Goal: Task Accomplishment & Management: Manage account settings

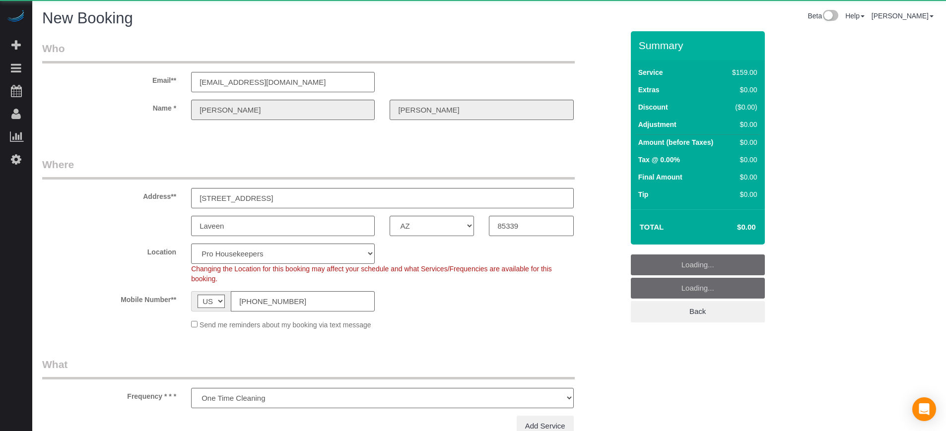
select select "AZ"
select select "number:9"
select select "object:1286"
select select "4"
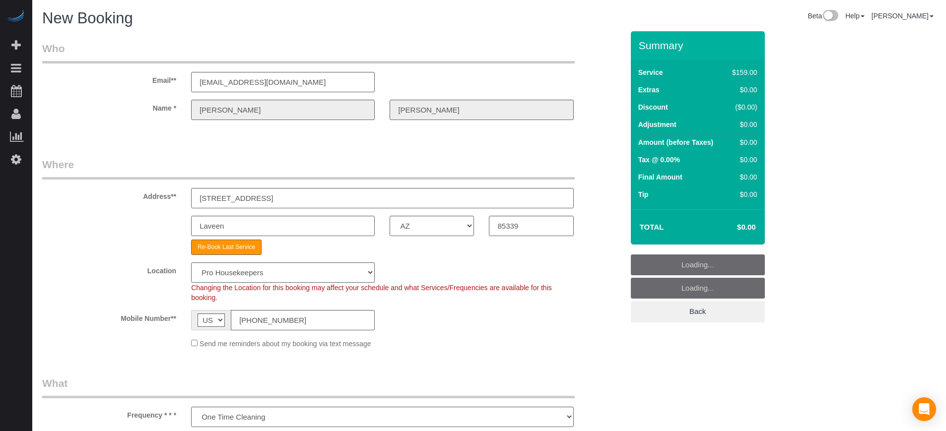
select select "object:1298"
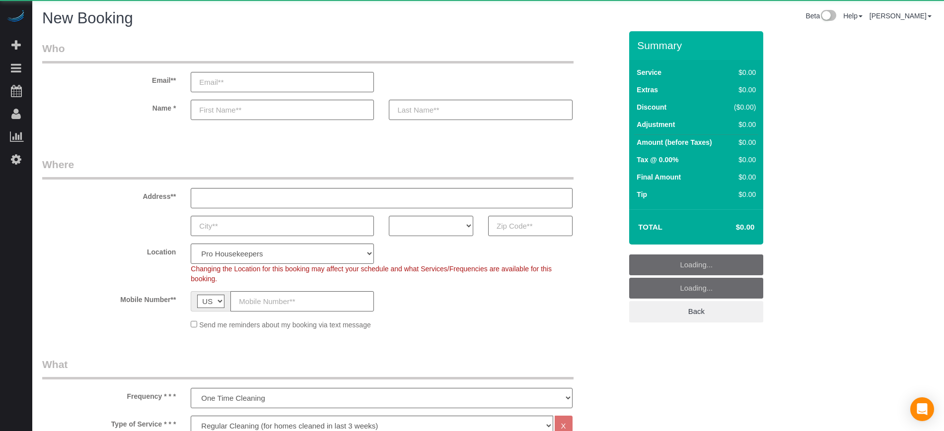
select select "4"
select select "number:9"
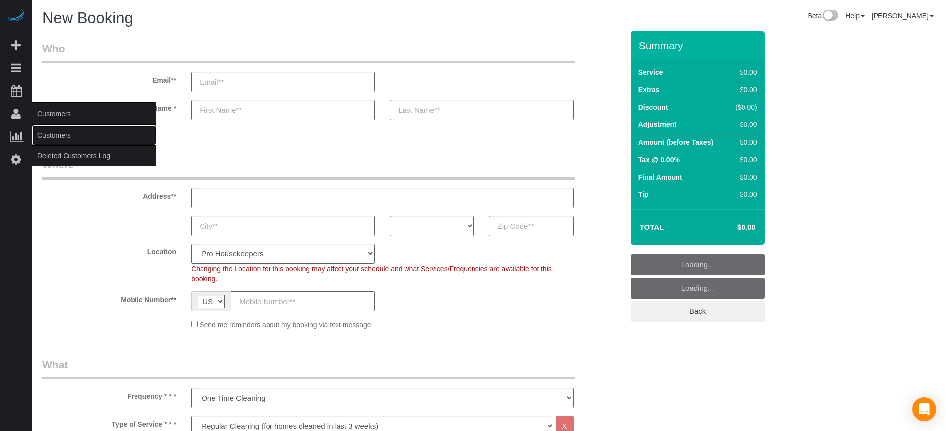
click at [45, 131] on link "Customers" at bounding box center [94, 136] width 124 height 20
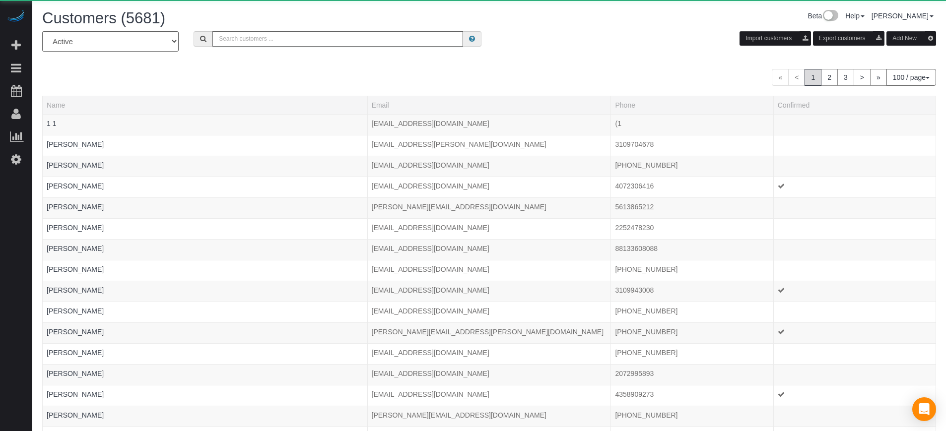
click at [252, 39] on input "text" at bounding box center [337, 38] width 251 height 15
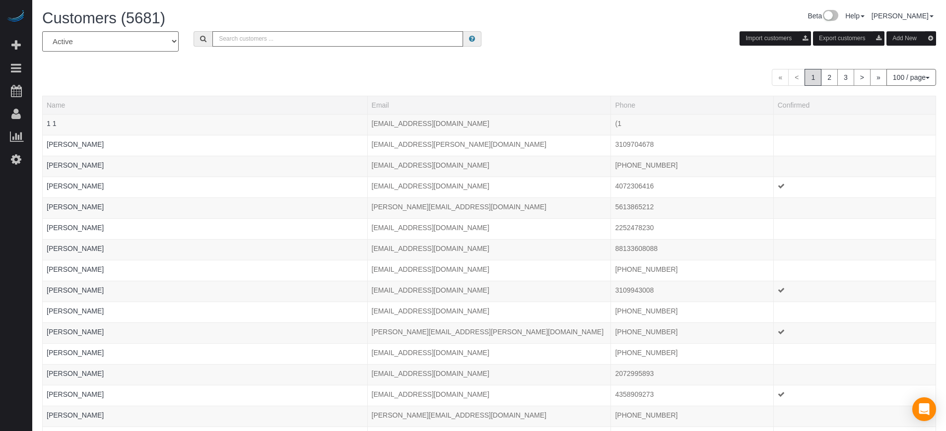
paste input "[EMAIL_ADDRESS][DOMAIN_NAME]"
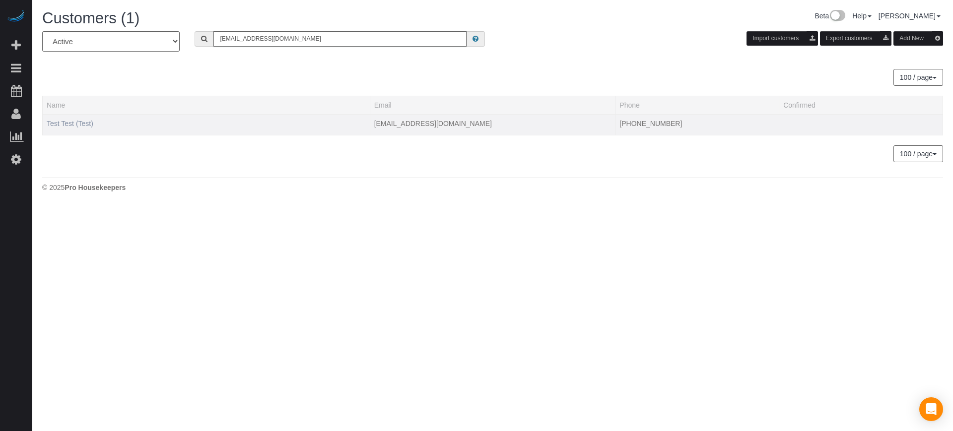
type input "[EMAIL_ADDRESS][DOMAIN_NAME]"
click at [81, 124] on link "Test Test (Test)" at bounding box center [70, 124] width 47 height 8
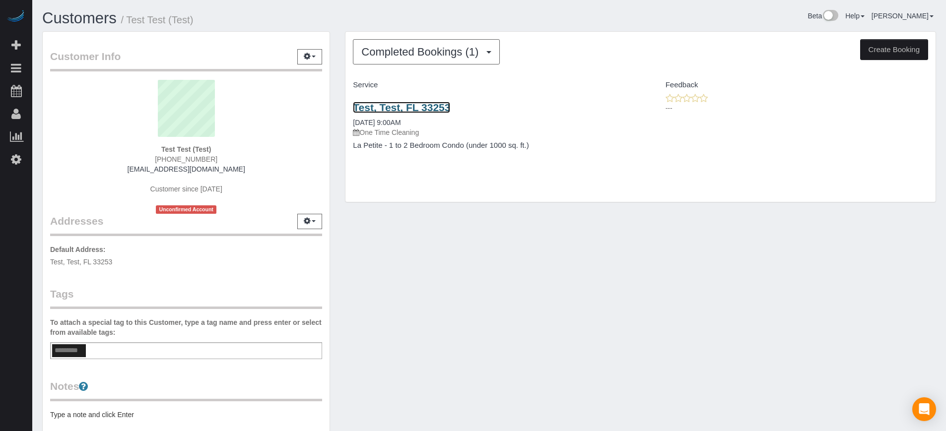
click at [421, 105] on link "Test, Test, FL 33253" at bounding box center [401, 107] width 97 height 11
click at [440, 252] on div "Customer Info Edit Contact Info Send Message Email Preferences Special Sales Ta…" at bounding box center [489, 274] width 909 height 487
click at [384, 109] on link "Test, Test, FL 33253" at bounding box center [401, 107] width 97 height 11
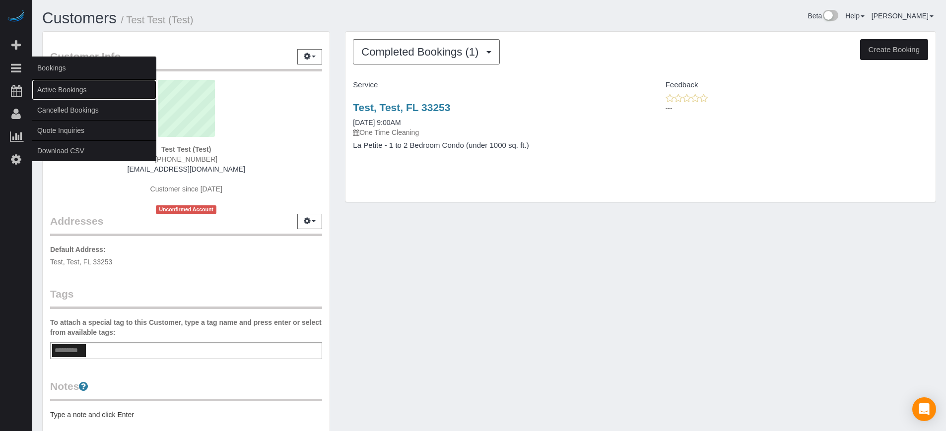
click at [56, 91] on link "Active Bookings" at bounding box center [94, 90] width 124 height 20
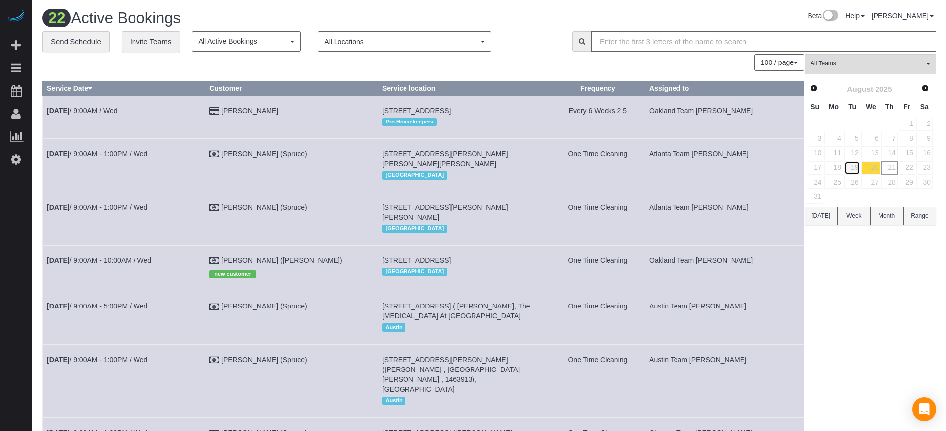
click at [855, 167] on link "19" at bounding box center [852, 167] width 16 height 13
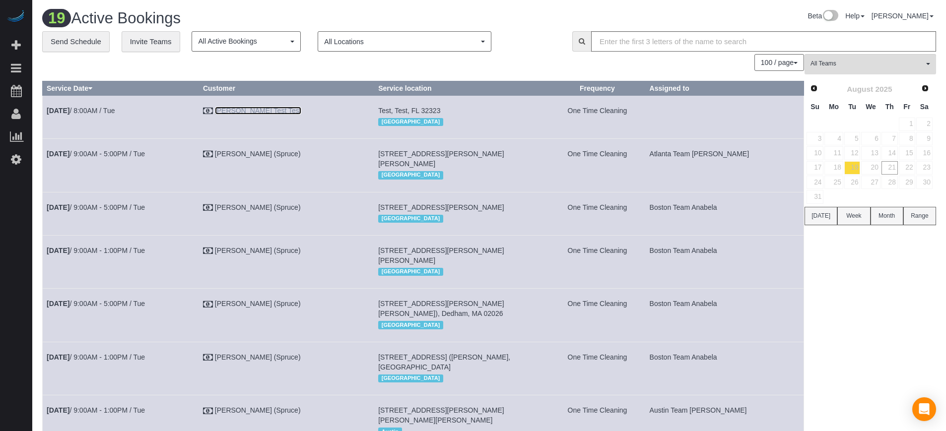
click at [273, 107] on link "Edgar Test Test" at bounding box center [258, 111] width 86 height 8
click at [853, 168] on link "19" at bounding box center [852, 167] width 16 height 13
click at [69, 109] on b "Aug 19th" at bounding box center [58, 111] width 23 height 8
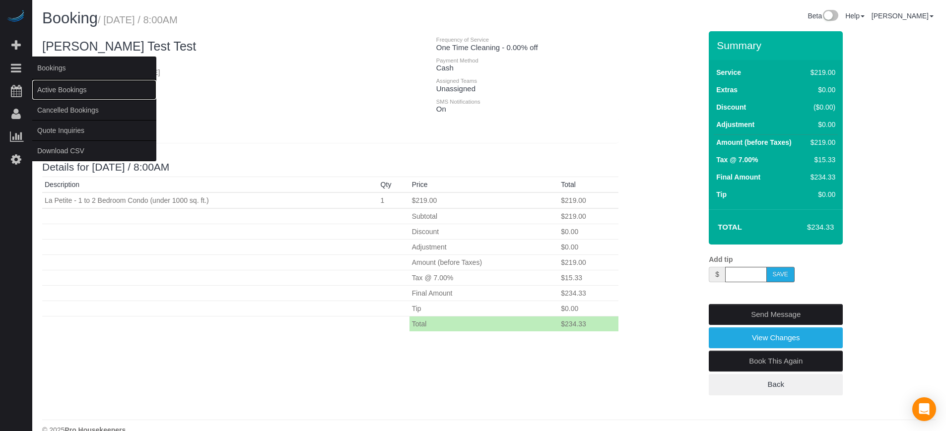
click at [65, 94] on link "Active Bookings" at bounding box center [94, 90] width 124 height 20
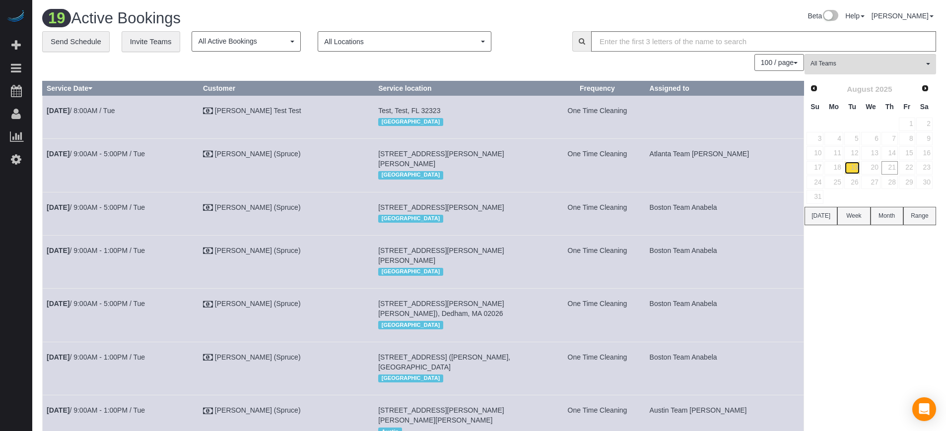
click at [857, 167] on link "19" at bounding box center [852, 167] width 16 height 13
click at [250, 114] on link "Edgar Test Test" at bounding box center [258, 111] width 86 height 8
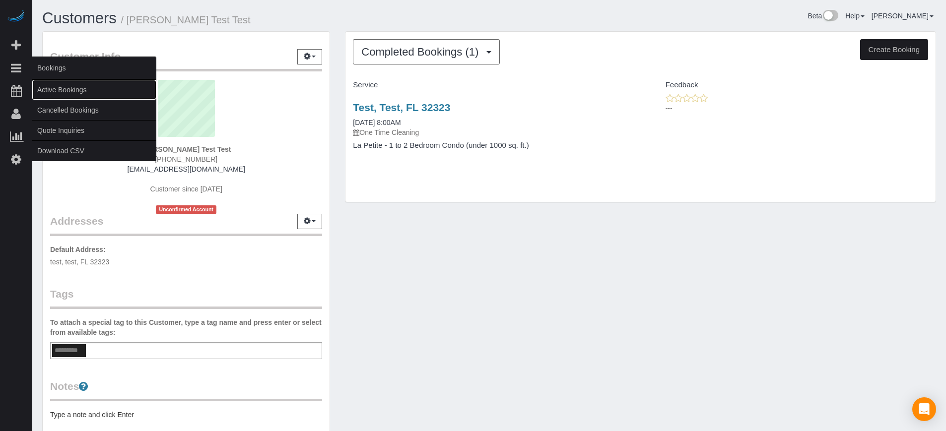
click at [60, 88] on link "Active Bookings" at bounding box center [94, 90] width 124 height 20
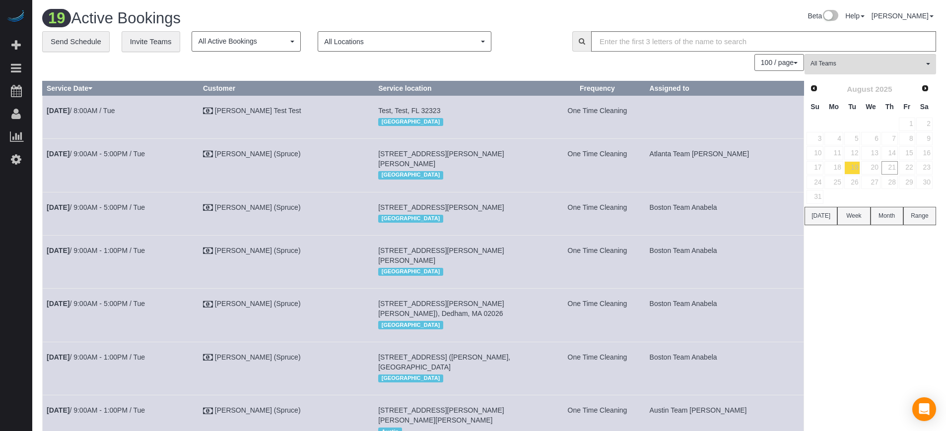
click at [339, 68] on div "100 / page 10 / page 20 / page 30 / page 40 / page 50 / page 100 / page" at bounding box center [423, 62] width 762 height 17
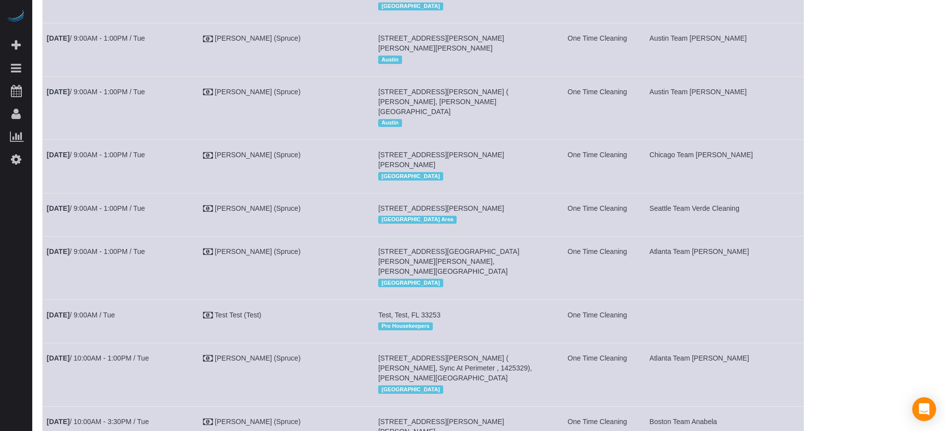
scroll to position [496, 0]
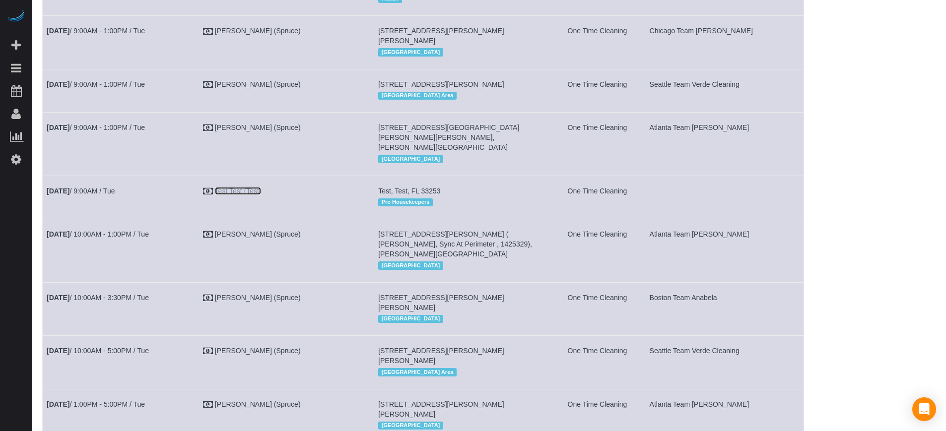
click at [262, 195] on link "Test Test (Test)" at bounding box center [238, 191] width 47 height 8
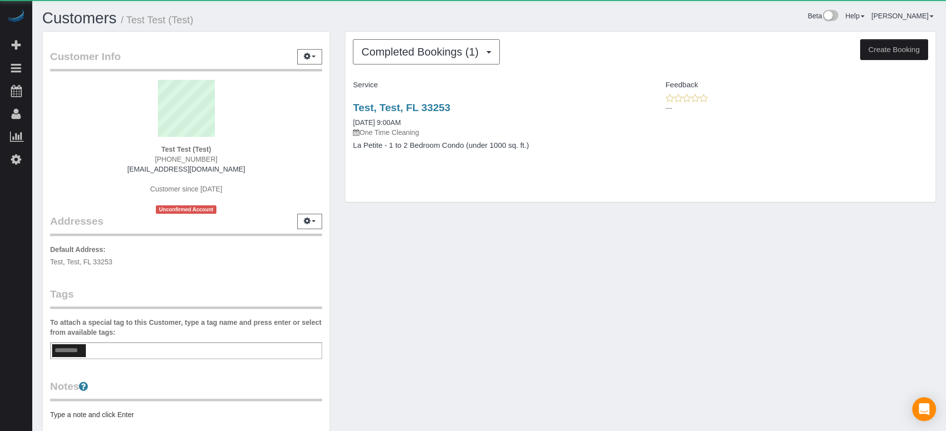
click at [429, 99] on div "Test, Test, FL 33253 08/19/2025 9:00AM One Time Cleaning La Petite - 1 to 2 Bed…" at bounding box center [492, 131] width 295 height 76
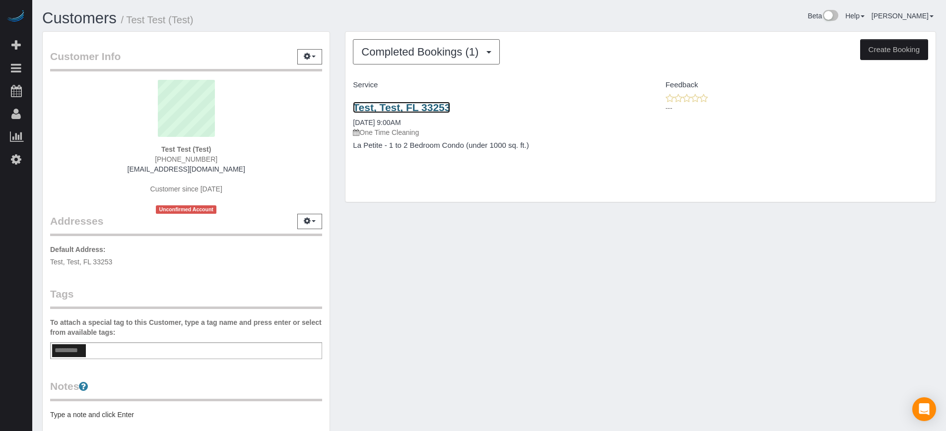
click at [433, 107] on link "Test, Test, FL 33253" at bounding box center [401, 107] width 97 height 11
click at [411, 109] on link "Test, Test, FL 33253" at bounding box center [401, 107] width 97 height 11
click at [888, 58] on button "Create Booking" at bounding box center [894, 49] width 68 height 21
select select "FL"
select select "number:9"
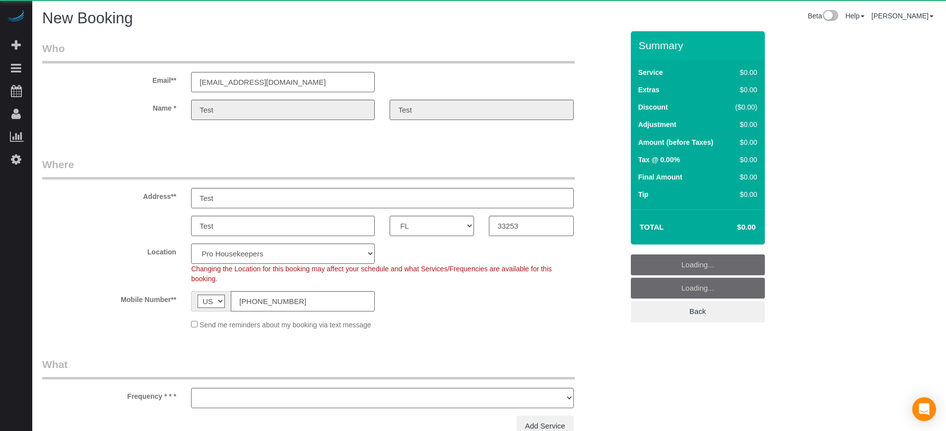
select select "4"
select select "object:5969"
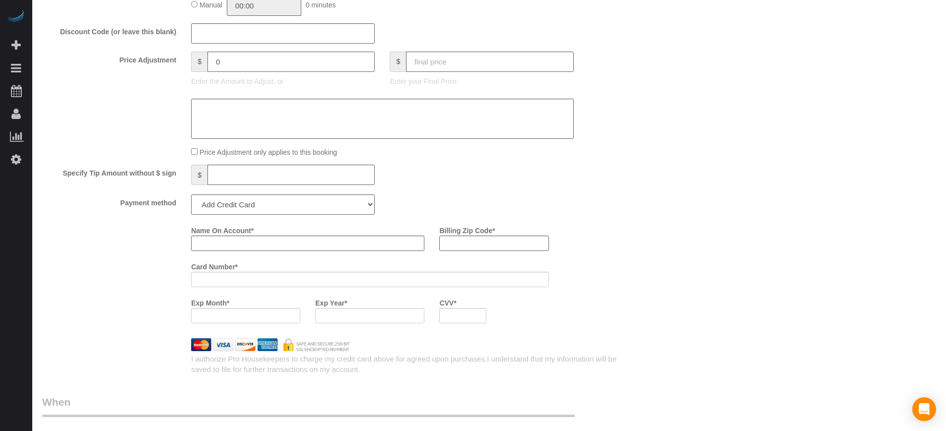
scroll to position [1055, 0]
click at [239, 238] on input "Name On Account *" at bounding box center [307, 242] width 233 height 15
click at [237, 201] on select "Add Credit Card Cash Check Paypal" at bounding box center [283, 204] width 184 height 20
select select "string:cash"
click at [191, 194] on select "Add Credit Card Cash Check Paypal" at bounding box center [283, 204] width 184 height 20
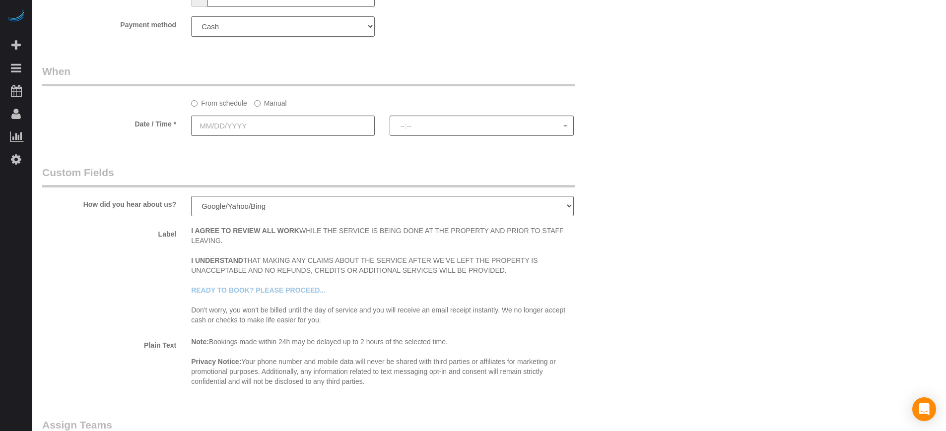
scroll to position [1179, 0]
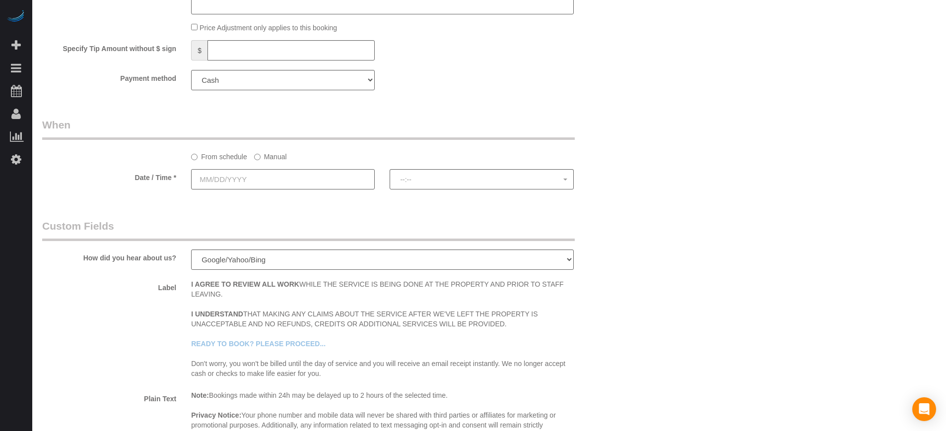
click at [238, 185] on input "text" at bounding box center [283, 179] width 184 height 20
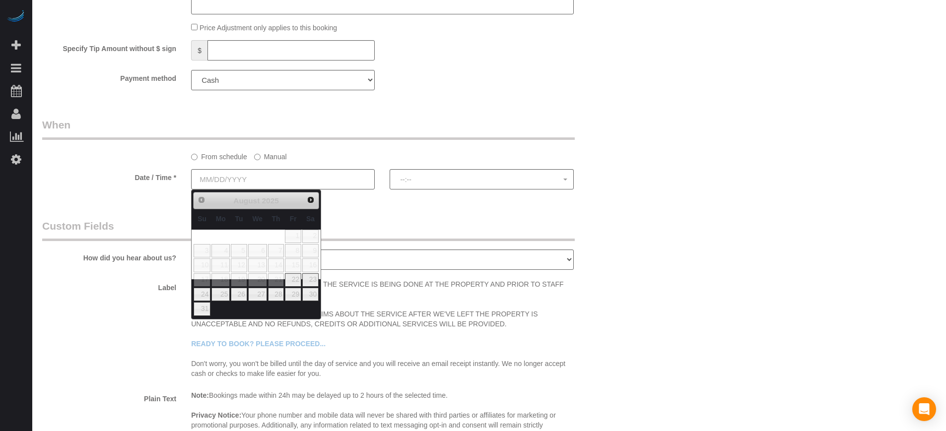
click at [262, 154] on label "Manual" at bounding box center [270, 154] width 33 height 13
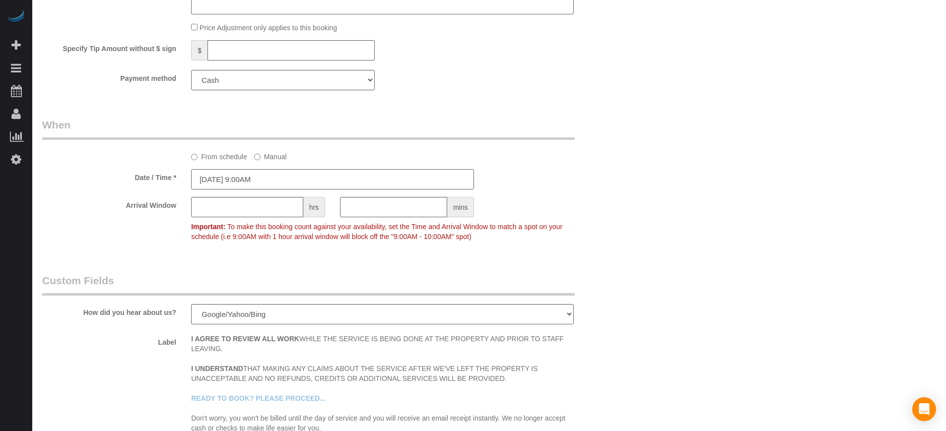
click at [268, 179] on input "08/21/2025 9:00AM" at bounding box center [332, 179] width 283 height 20
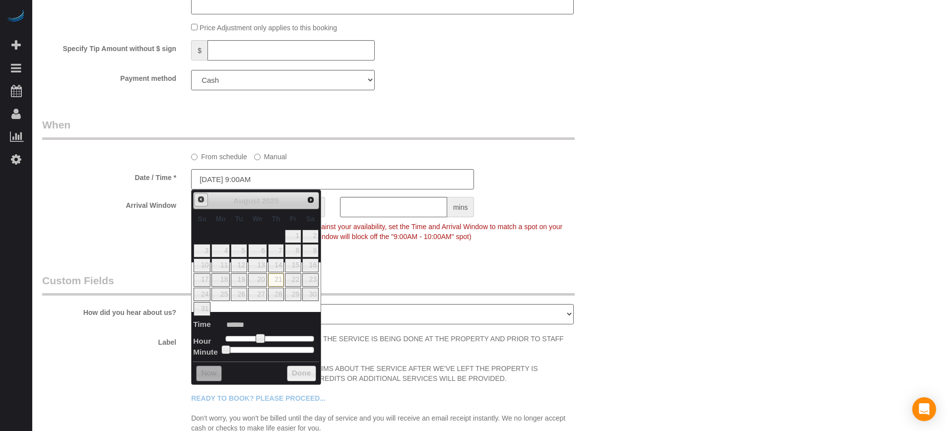
click at [206, 202] on link "Prev" at bounding box center [201, 200] width 14 height 14
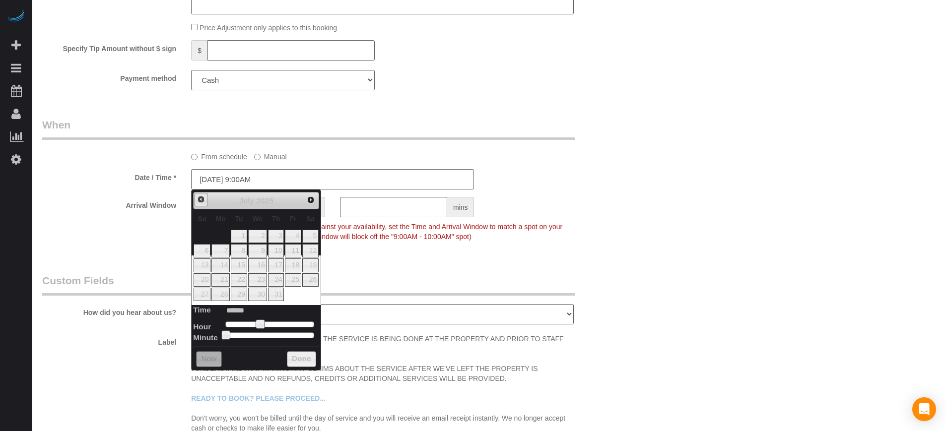
click at [206, 202] on link "Prev" at bounding box center [201, 200] width 14 height 14
click at [292, 238] on link "2" at bounding box center [293, 236] width 16 height 13
click at [113, 224] on div "Arrival Window hrs mins Important: To make this booking count against your avai…" at bounding box center [333, 221] width 596 height 49
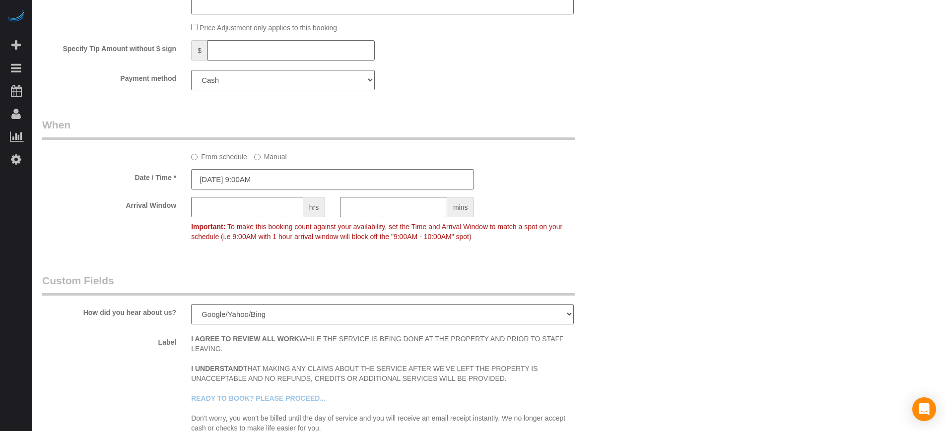
click at [273, 181] on input "05/02/2025 9:00AM" at bounding box center [332, 179] width 283 height 20
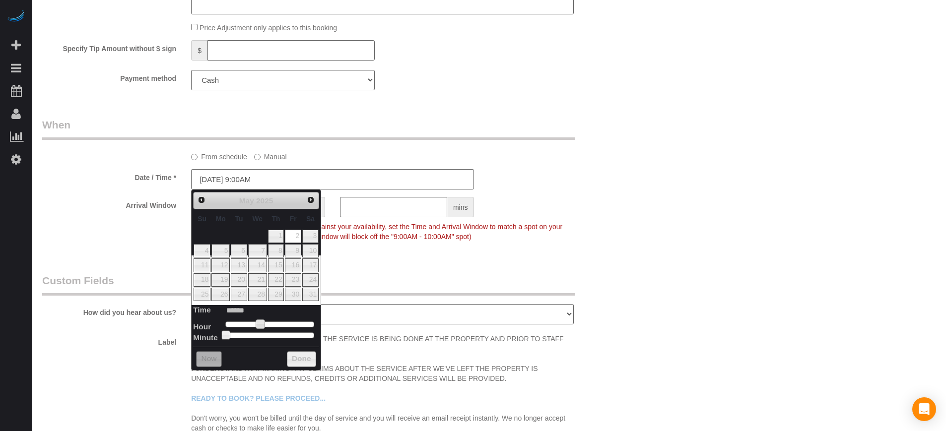
type input "05/02/2025 10:00AM"
type input "*******"
type input "05/02/2025 11:00AM"
type input "*******"
type input "05/02/2025 12:00PM"
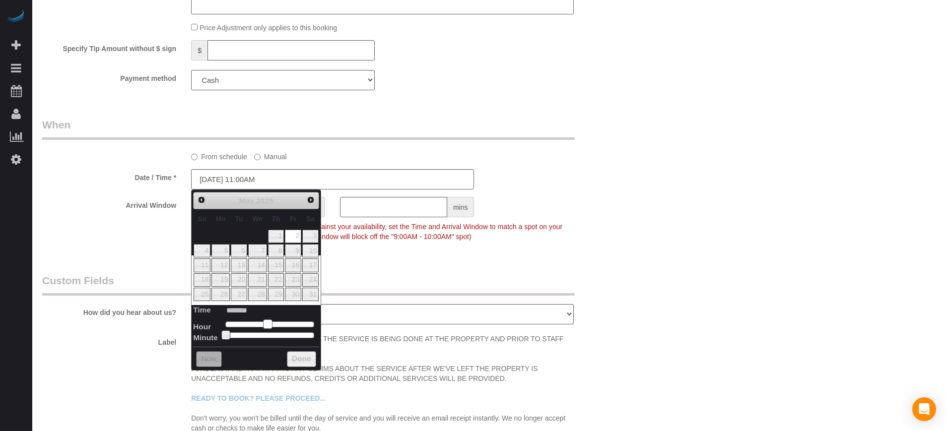
type input "*******"
drag, startPoint x: 258, startPoint y: 328, endPoint x: 271, endPoint y: 330, distance: 13.0
click at [271, 330] on dl "Time ******* Hour Minute Second Millisecond Microsecond Time Zone ***** ***** *…" at bounding box center [256, 322] width 126 height 34
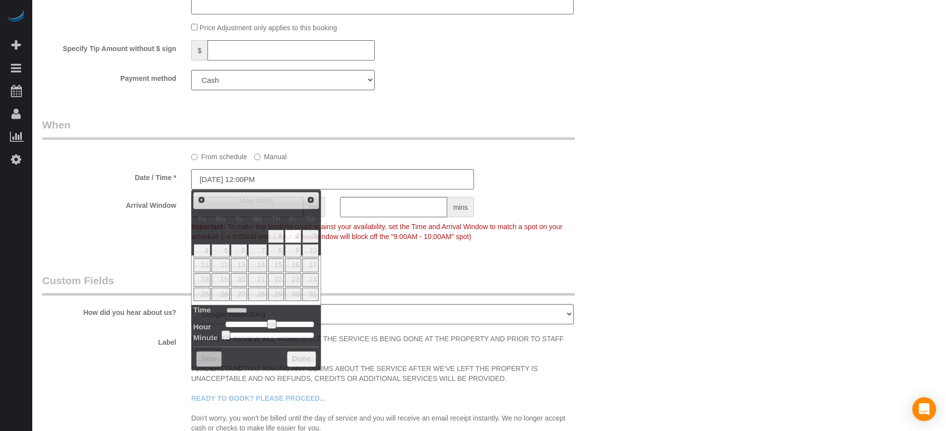
click at [122, 251] on fieldset "When From schedule Manual Date / Time * 05/02/2025 12:00PM Arrival Window hrs m…" at bounding box center [332, 186] width 581 height 136
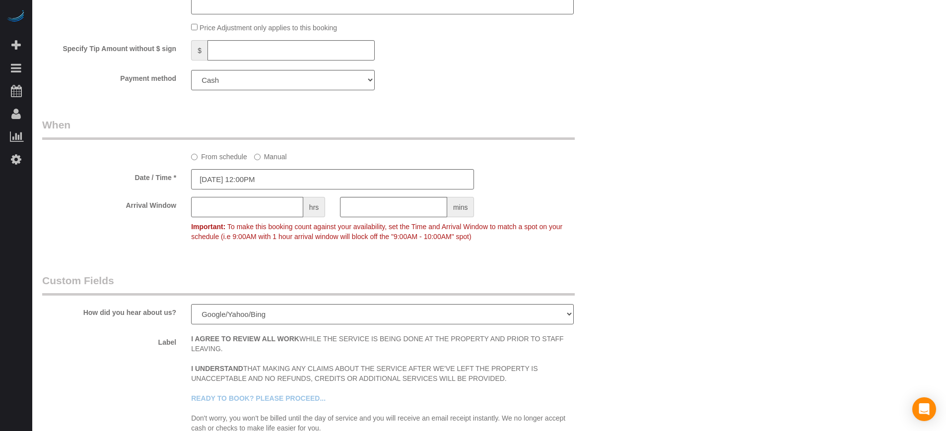
click at [236, 207] on input "text" at bounding box center [247, 207] width 112 height 20
type input "3"
click at [137, 242] on div "Arrival Window 3 hrs mins 12:00PM - 3:00PM Important: To make this booking coun…" at bounding box center [333, 221] width 596 height 49
drag, startPoint x: 489, startPoint y: 205, endPoint x: 548, endPoint y: 204, distance: 58.1
click at [548, 204] on div "12:00PM - 3:00PM" at bounding box center [555, 204] width 149 height 15
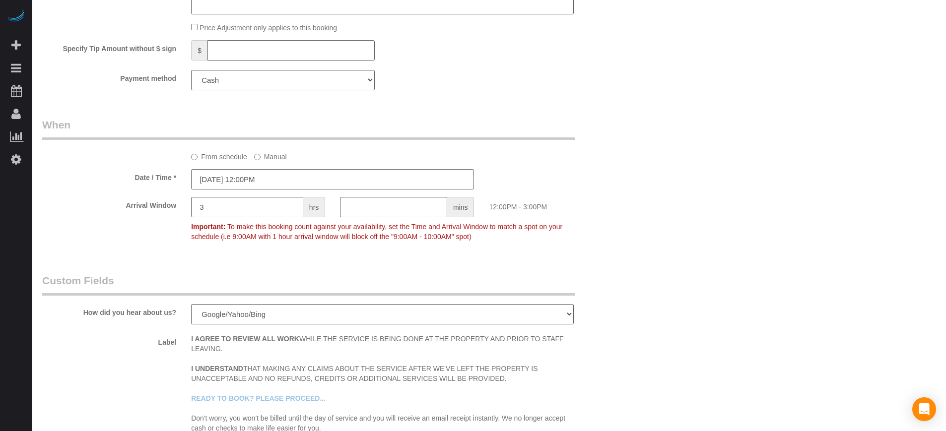
click at [528, 205] on div "12:00PM - 3:00PM" at bounding box center [555, 204] width 149 height 15
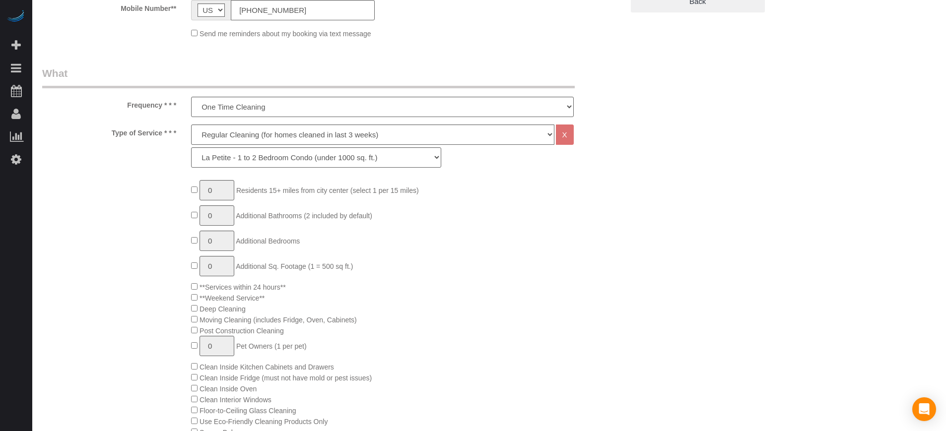
scroll to position [0, 0]
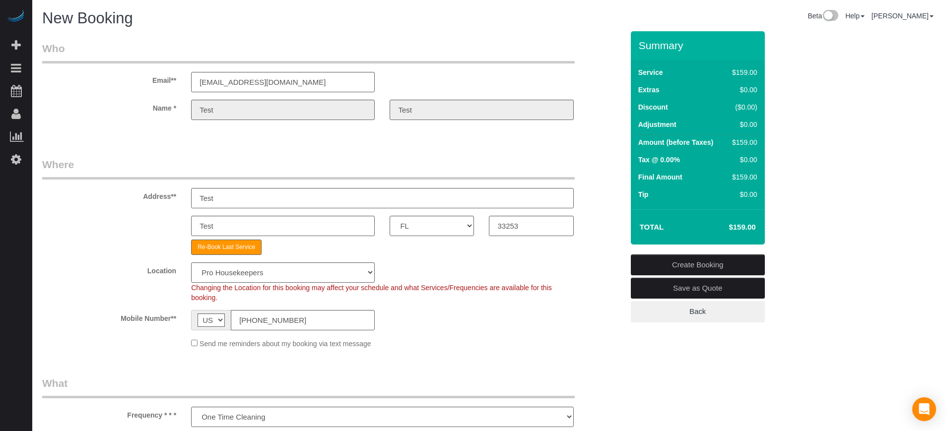
click at [722, 267] on link "Create Booking" at bounding box center [698, 265] width 134 height 21
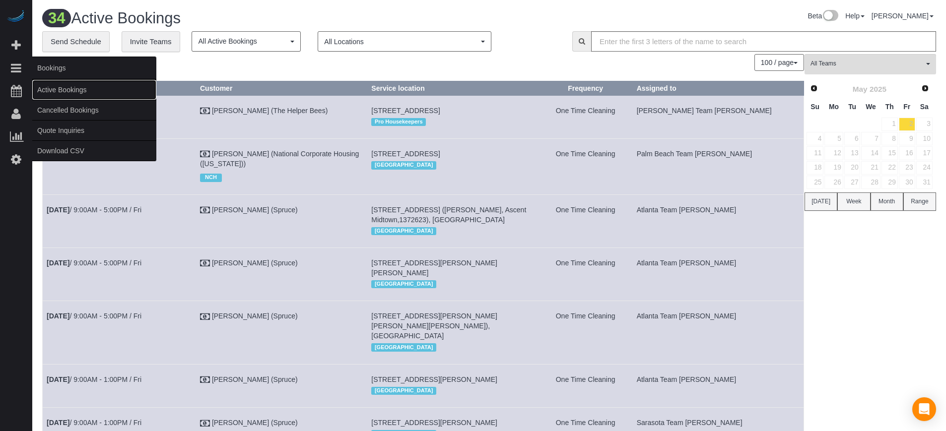
click at [75, 91] on link "Active Bookings" at bounding box center [94, 90] width 124 height 20
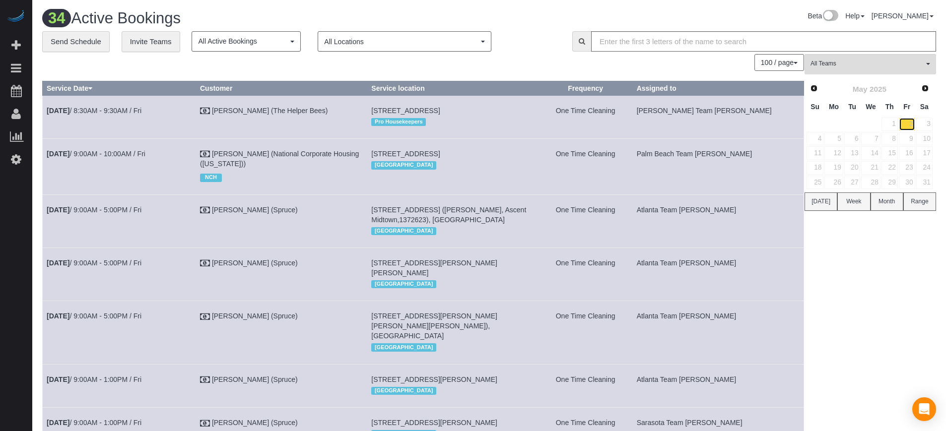
click at [910, 127] on link "2" at bounding box center [907, 124] width 16 height 13
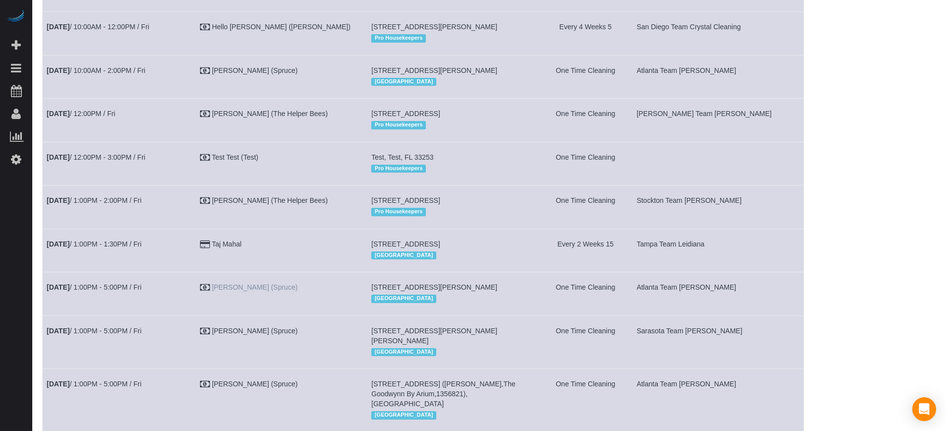
scroll to position [1272, 0]
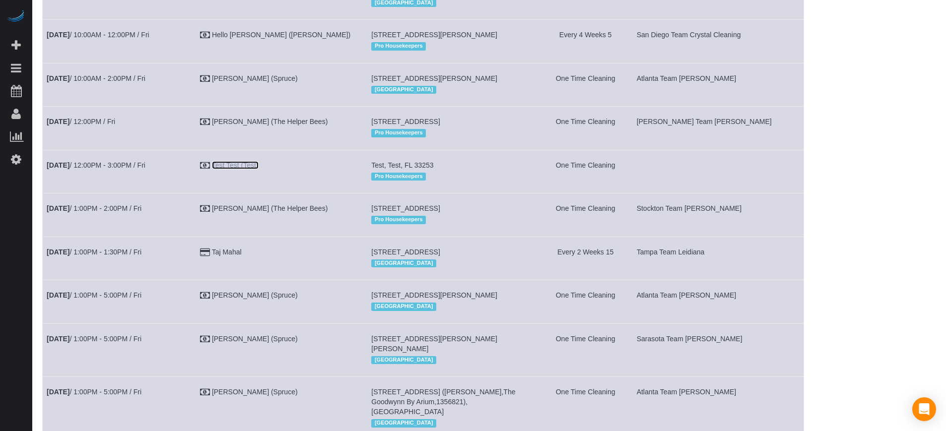
click at [256, 169] on link "Test Test (Test)" at bounding box center [235, 165] width 47 height 8
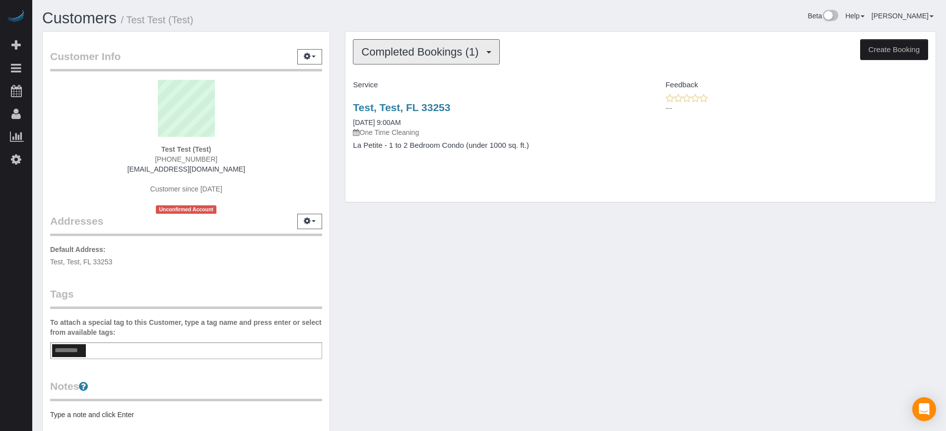
click at [404, 48] on span "Completed Bookings (1)" at bounding box center [422, 52] width 122 height 12
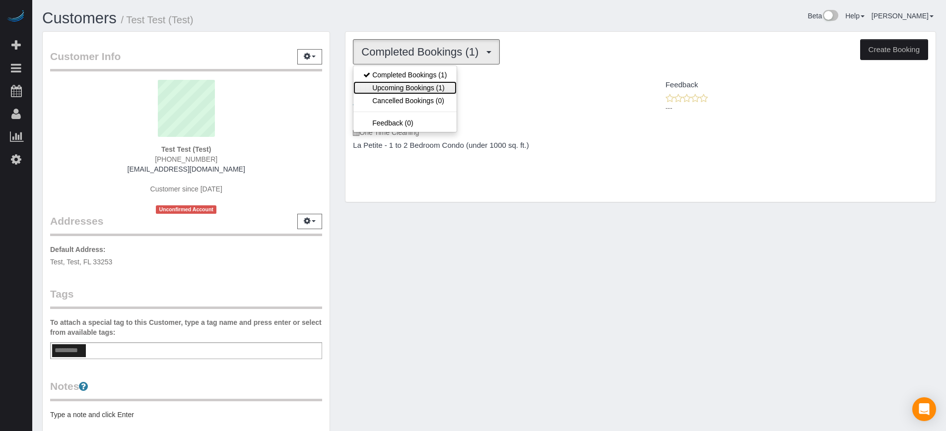
click at [408, 81] on link "Upcoming Bookings (1)" at bounding box center [404, 87] width 103 height 13
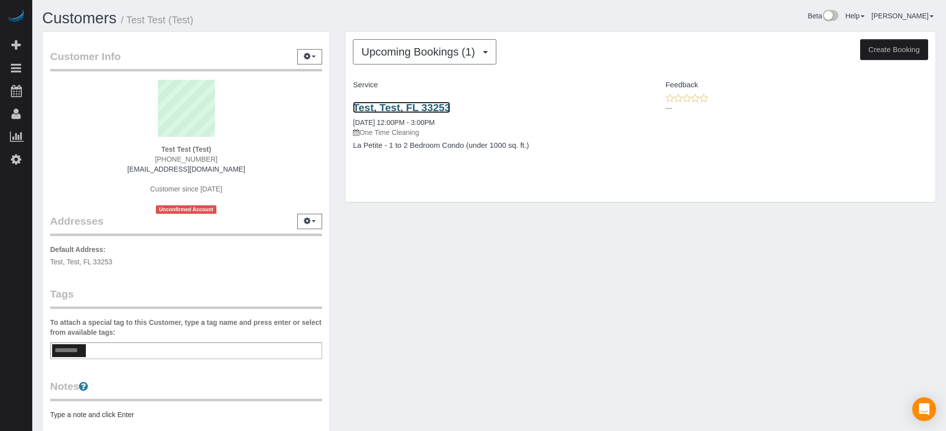
click at [425, 108] on link "Test, Test, FL 33253" at bounding box center [401, 107] width 97 height 11
click at [710, 306] on div "Customer Info Edit Contact Info Send Message Email Preferences Special Sales Ta…" at bounding box center [489, 274] width 909 height 487
click at [333, 187] on div "Customer Info Edit Contact Info Send Message Email Preferences Special Sales Ta…" at bounding box center [186, 274] width 303 height 487
click at [336, 188] on div "Customer Info Edit Contact Info Send Message Email Preferences Special Sales Ta…" at bounding box center [186, 274] width 303 height 487
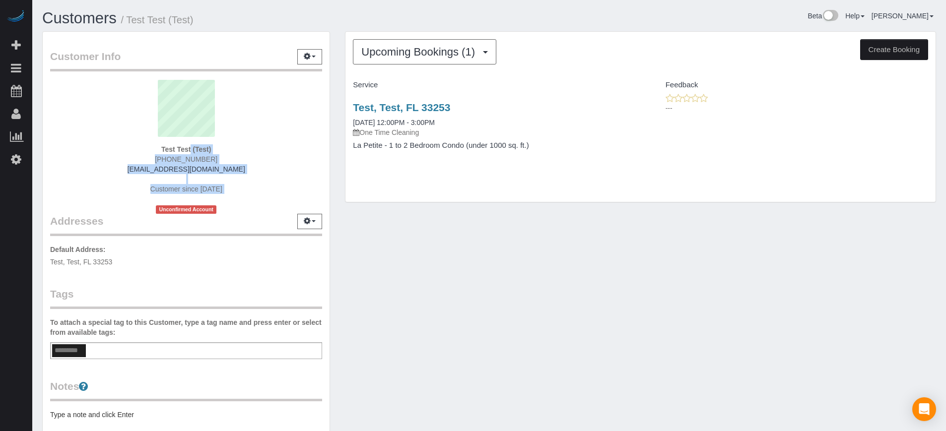
drag, startPoint x: 162, startPoint y: 151, endPoint x: 264, endPoint y: 200, distance: 113.0
click at [264, 200] on div "Test Test (Test) (844) 444-4444 luxee081@gmail.com Customer since 2025 Unconfir…" at bounding box center [186, 147] width 272 height 134
click at [401, 263] on div "Customer Info Edit Contact Info Send Message Email Preferences Special Sales Ta…" at bounding box center [489, 274] width 909 height 487
click at [729, 328] on div "Customer Info Edit Contact Info Send Message Email Preferences Special Sales Ta…" at bounding box center [489, 274] width 909 height 487
click at [337, 198] on div "Customer Info Edit Contact Info Send Message Email Preferences Special Sales Ta…" at bounding box center [186, 274] width 303 height 487
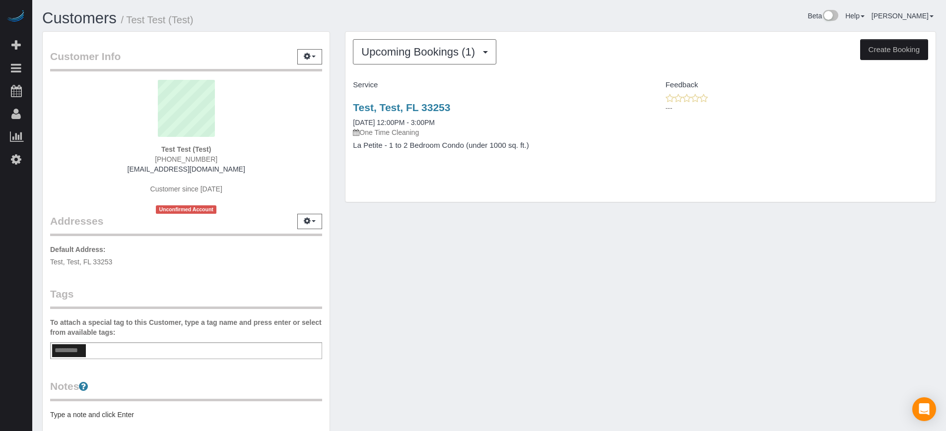
click at [511, 257] on div "Customer Info Edit Contact Info Send Message Email Preferences Special Sales Ta…" at bounding box center [489, 274] width 909 height 487
click at [927, 313] on div "Customer Info Edit Contact Info Send Message Email Preferences Special Sales Ta…" at bounding box center [489, 274] width 909 height 487
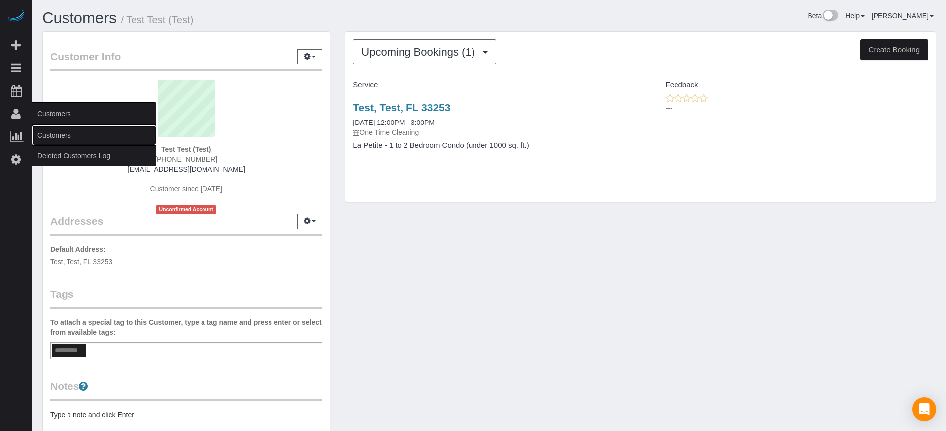
click at [62, 134] on link "Customers" at bounding box center [94, 136] width 124 height 20
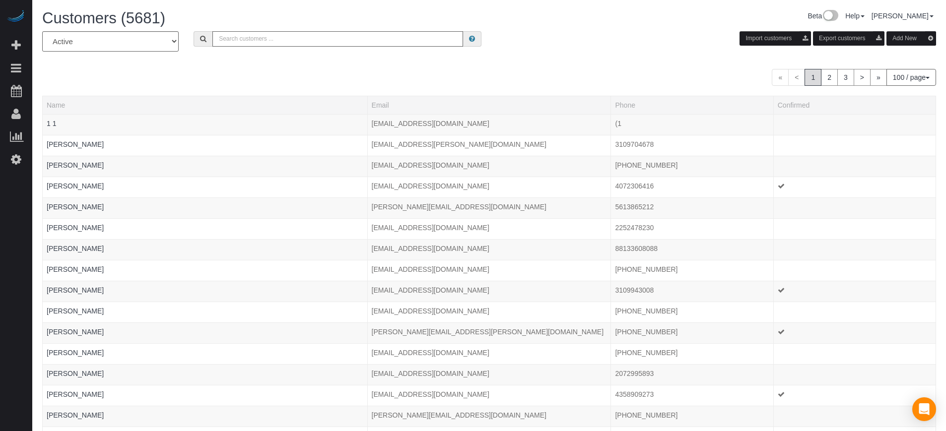
click at [319, 40] on input "text" at bounding box center [337, 38] width 251 height 15
type input "Timothy Raynor"
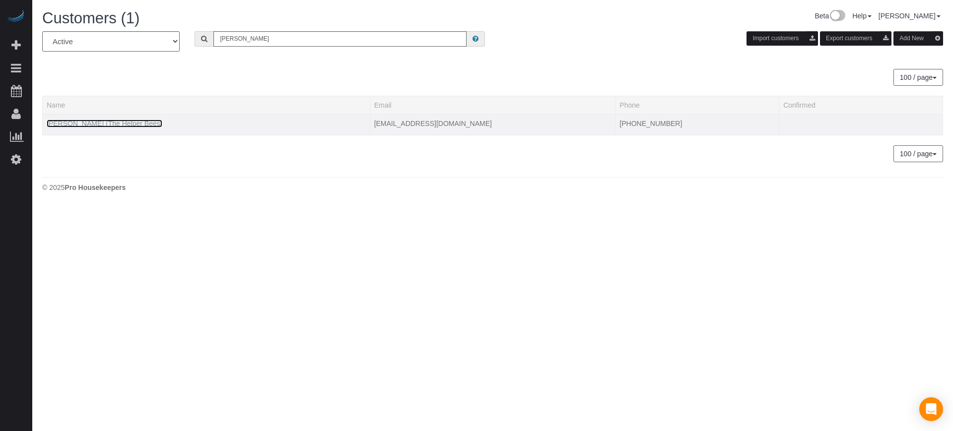
click at [119, 125] on link "Timothy Raynor (The Helper Bees)" at bounding box center [105, 124] width 116 height 8
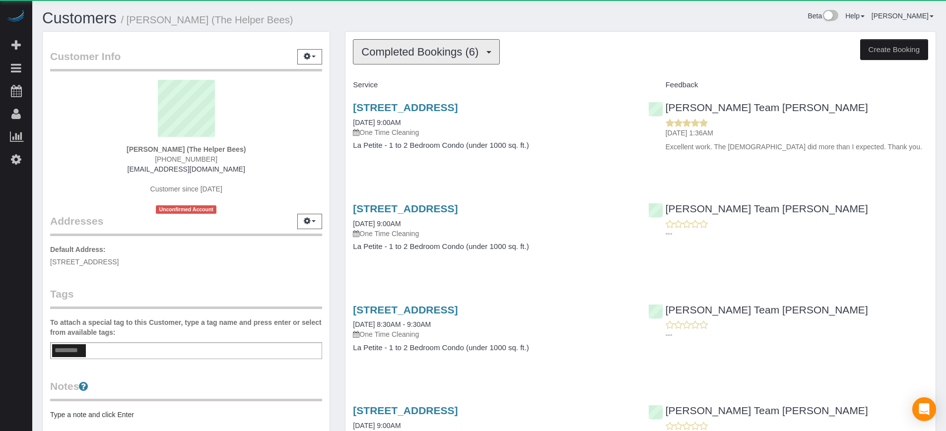
click at [472, 59] on button "Completed Bookings (6)" at bounding box center [426, 51] width 147 height 25
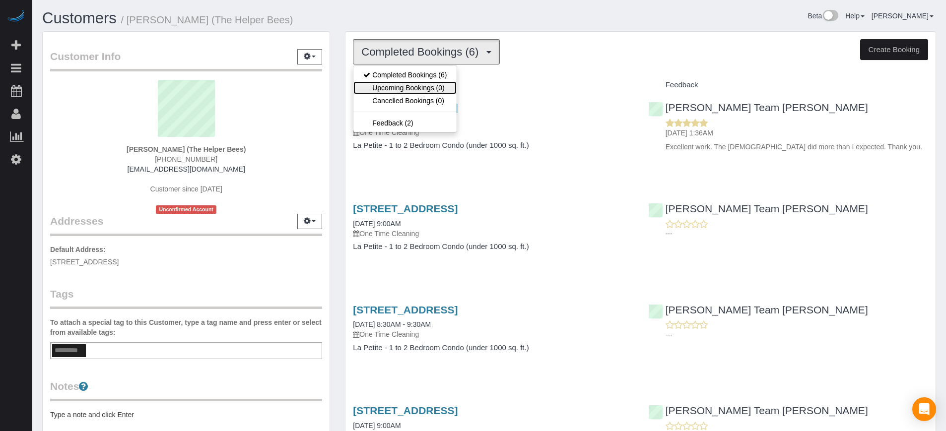
click at [438, 87] on link "Upcoming Bookings (0)" at bounding box center [404, 87] width 103 height 13
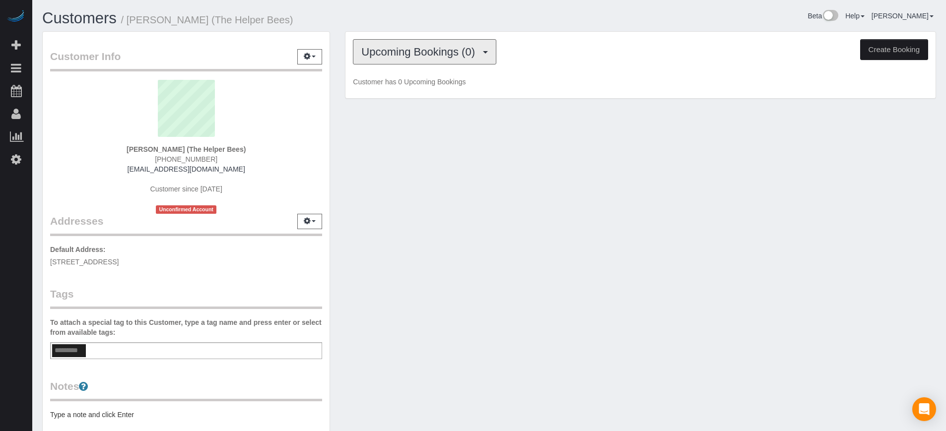
click at [435, 53] on span "Upcoming Bookings (0)" at bounding box center [420, 52] width 119 height 12
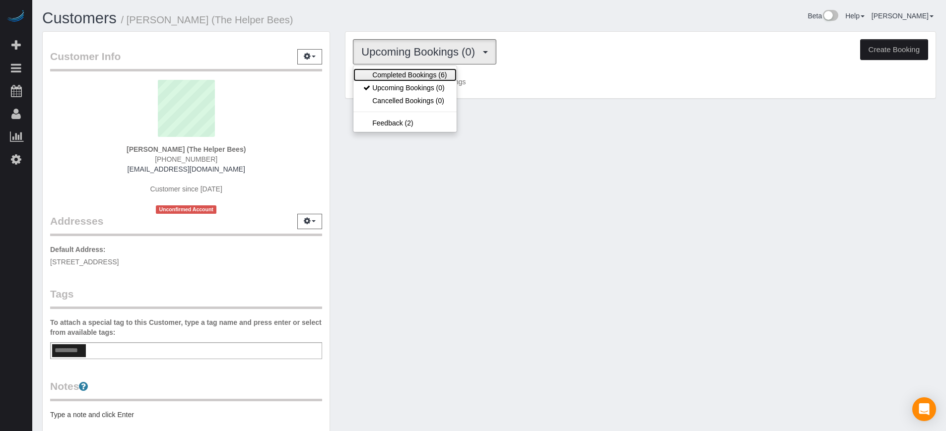
click at [423, 73] on link "Completed Bookings (6)" at bounding box center [404, 75] width 103 height 13
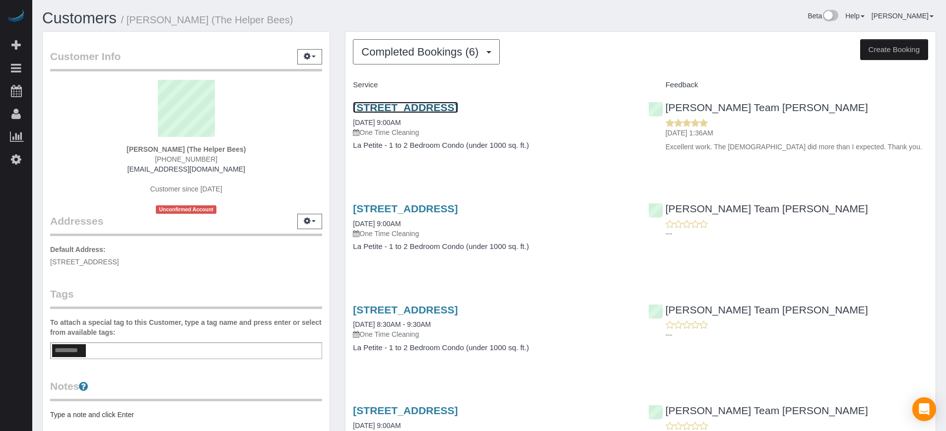
click at [398, 109] on link "12235 N. Augusta Drive, Sun City, AZ 85339" at bounding box center [405, 107] width 105 height 11
click at [933, 283] on div "Completed Bookings (6) Completed Bookings (6) Upcoming Bookings (0) Cancelled B…" at bounding box center [640, 370] width 590 height 676
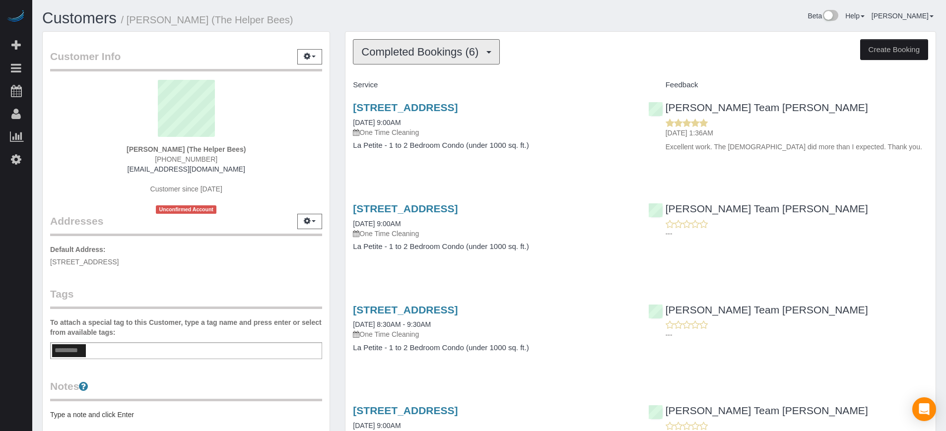
click at [395, 42] on button "Completed Bookings (6)" at bounding box center [426, 51] width 147 height 25
click at [344, 73] on div "Completed Bookings (6) Completed Bookings (6) Upcoming Bookings (0) Cancelled B…" at bounding box center [641, 374] width 606 height 686
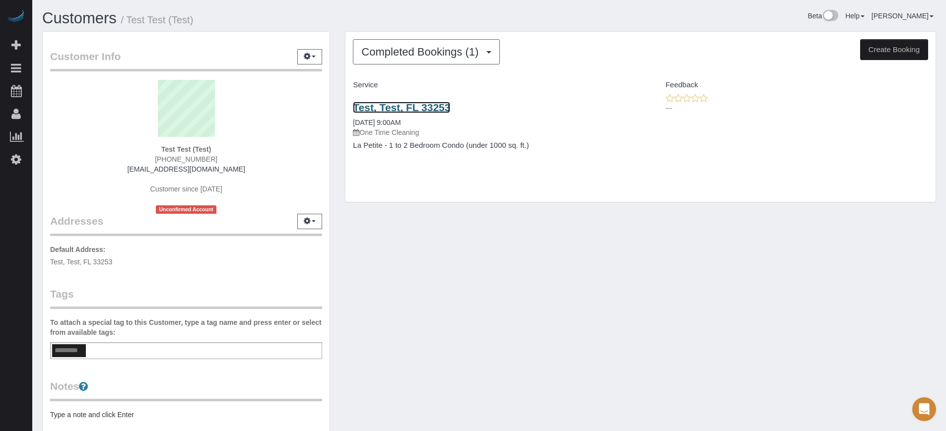
click at [421, 103] on link "Test, Test, FL 33253" at bounding box center [401, 107] width 97 height 11
click at [410, 107] on link "Test, Test, FL 33253" at bounding box center [401, 107] width 97 height 11
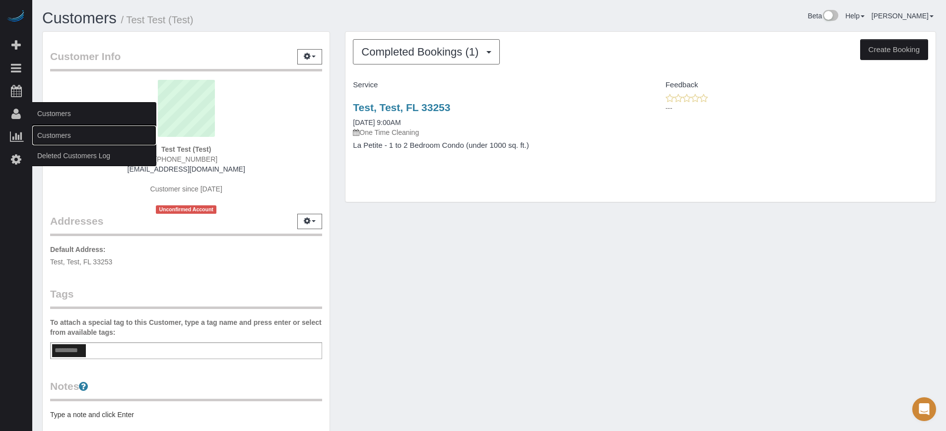
click at [61, 132] on link "Customers" at bounding box center [94, 136] width 124 height 20
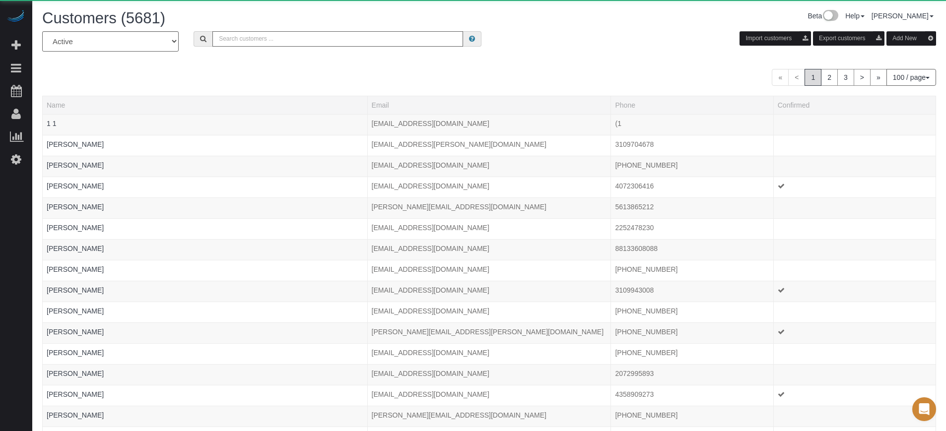
click at [278, 31] on input "text" at bounding box center [337, 38] width 251 height 15
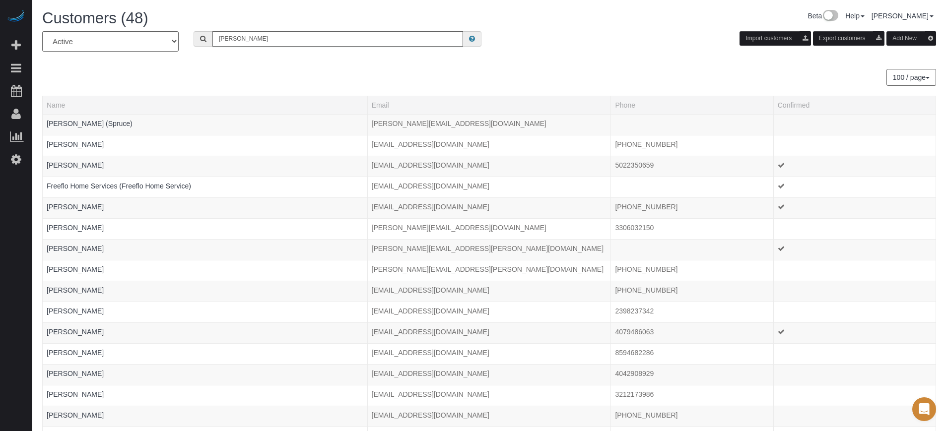
click at [289, 31] on input "robert" at bounding box center [337, 38] width 251 height 15
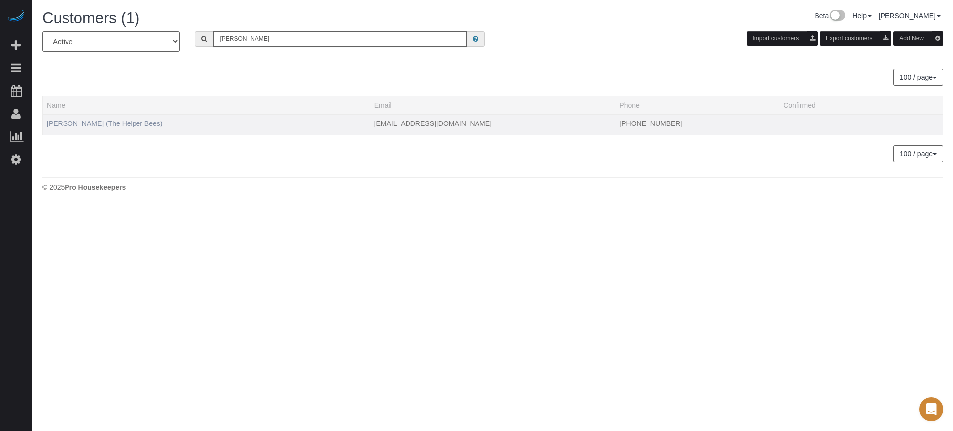
type input "robert bau"
click at [112, 126] on link "[PERSON_NAME] (The Helper Bees)" at bounding box center [105, 124] width 116 height 8
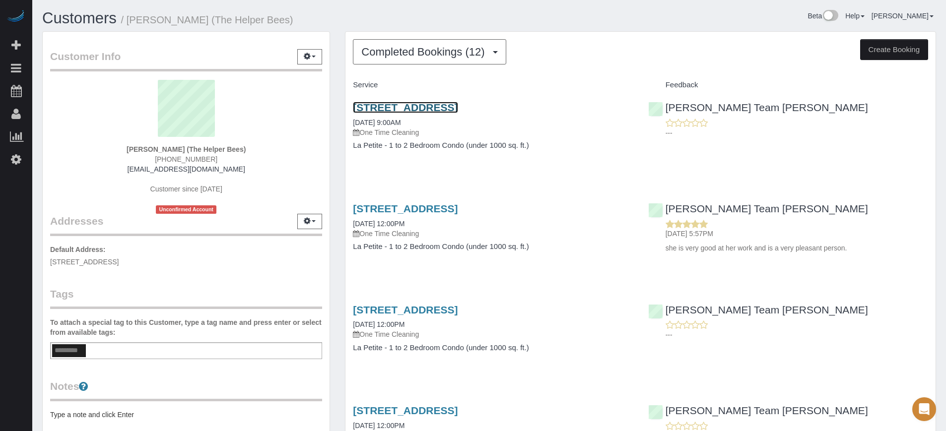
click at [458, 108] on link "[STREET_ADDRESS]" at bounding box center [405, 107] width 105 height 11
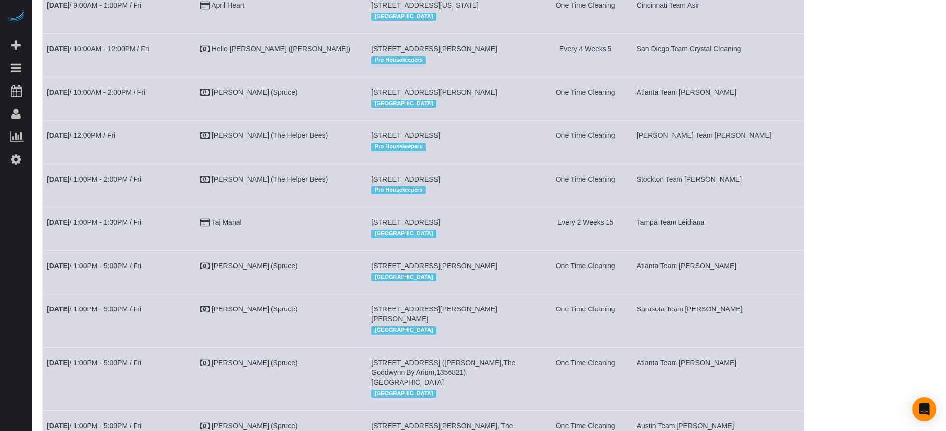
scroll to position [1229, 0]
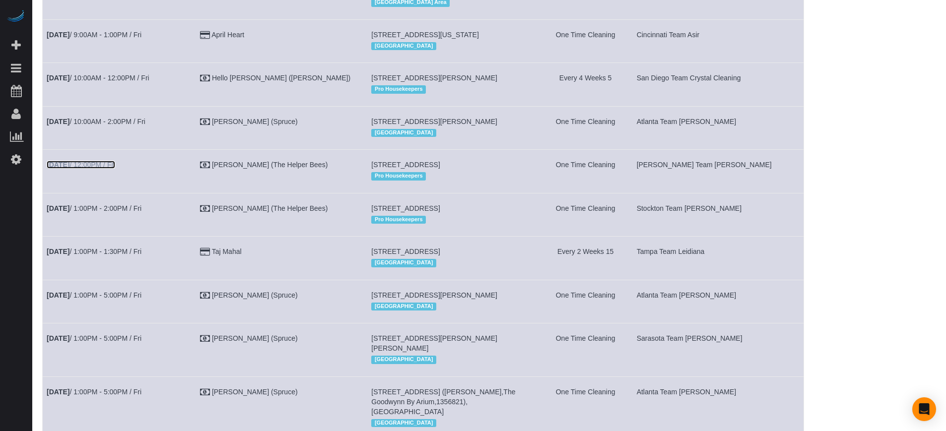
click at [93, 169] on link "May 2nd / 12:00PM / Fri" at bounding box center [81, 165] width 69 height 8
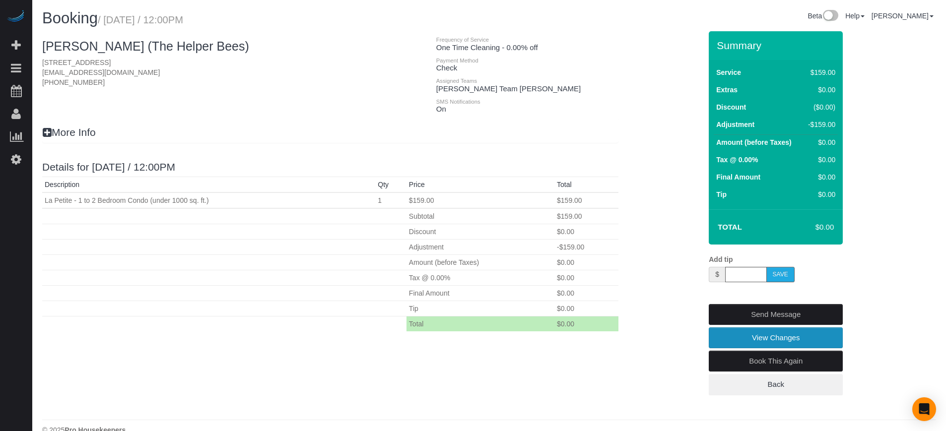
click at [746, 343] on link "View Changes" at bounding box center [776, 338] width 134 height 21
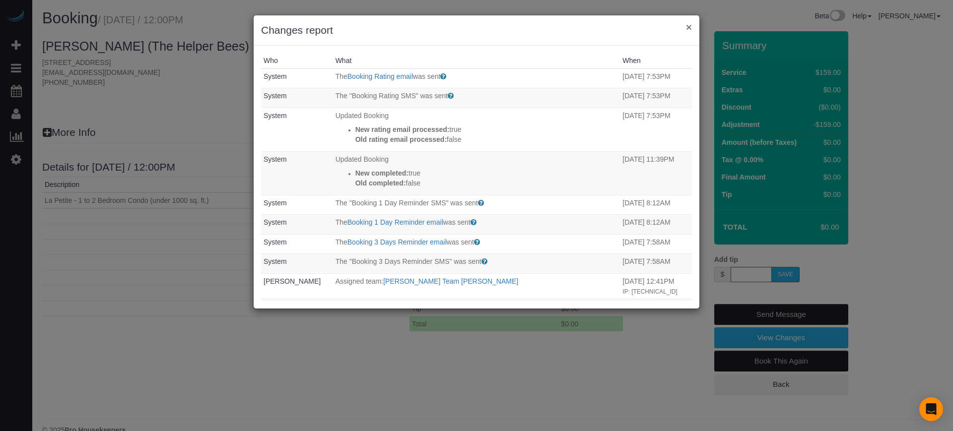
click at [689, 31] on button "×" at bounding box center [689, 27] width 6 height 10
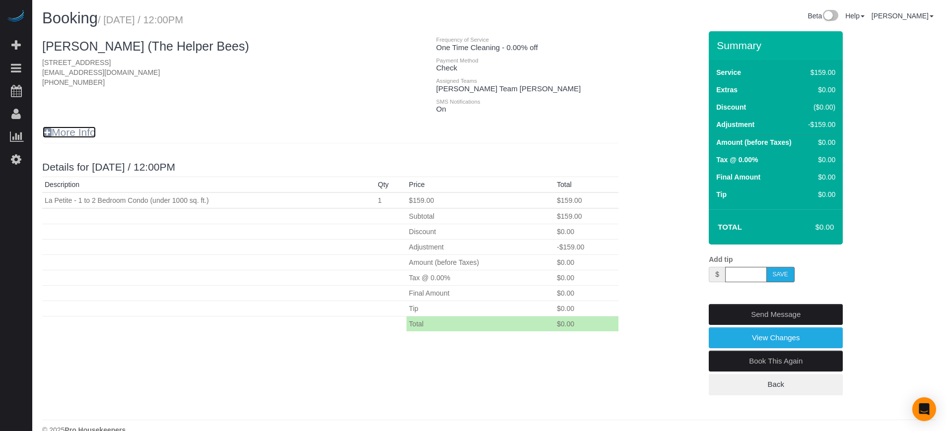
click at [45, 133] on icon at bounding box center [47, 132] width 9 height 10
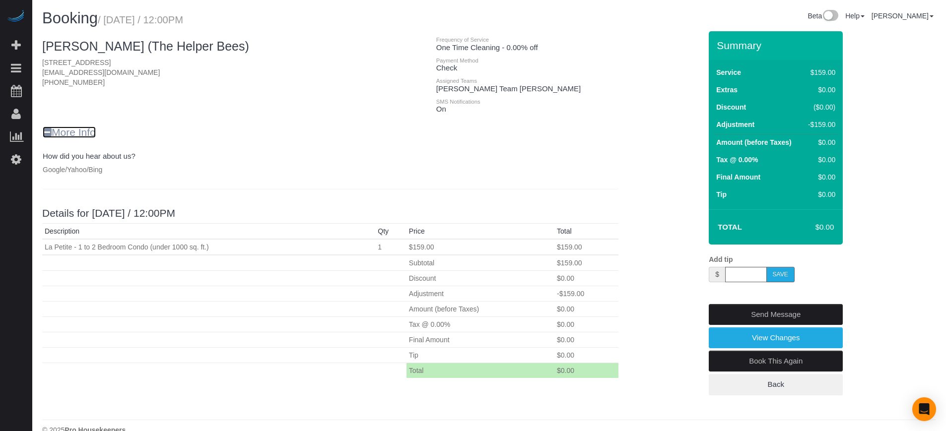
click at [46, 133] on icon at bounding box center [47, 132] width 9 height 10
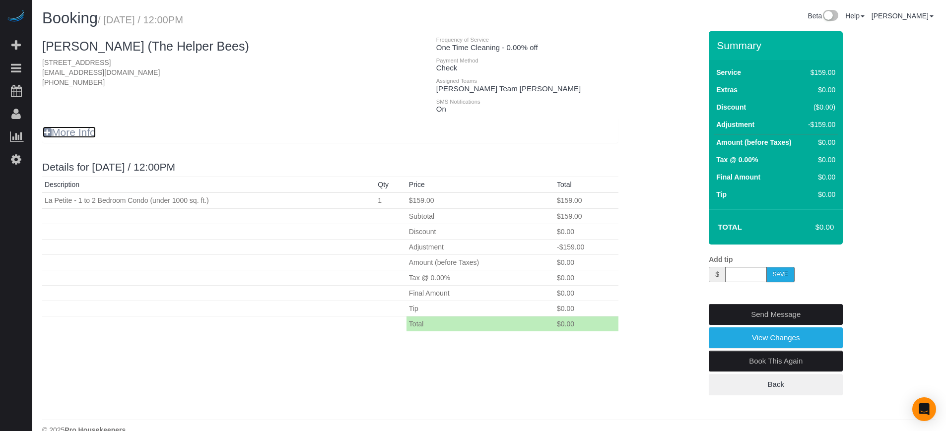
click at [46, 133] on icon at bounding box center [47, 132] width 9 height 10
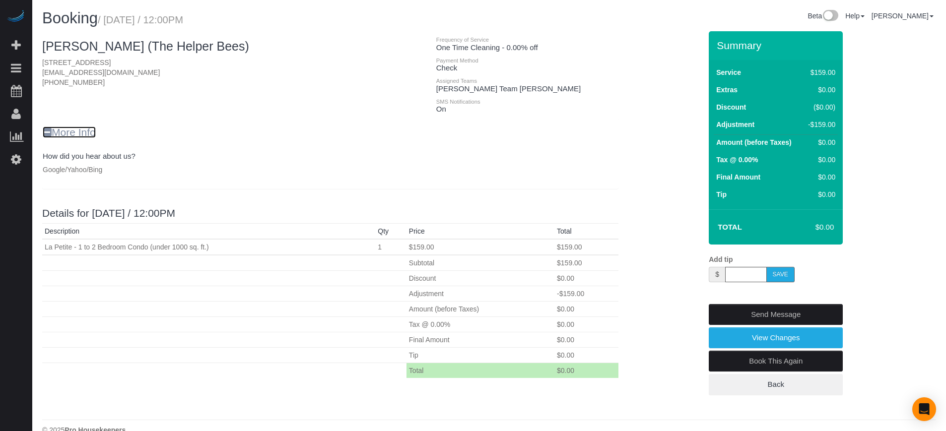
click at [46, 133] on icon at bounding box center [47, 132] width 9 height 10
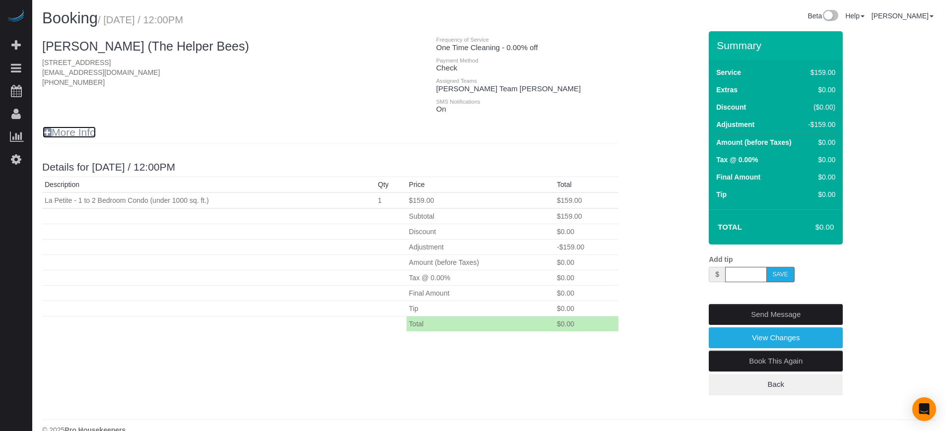
click at [46, 133] on icon at bounding box center [47, 132] width 9 height 10
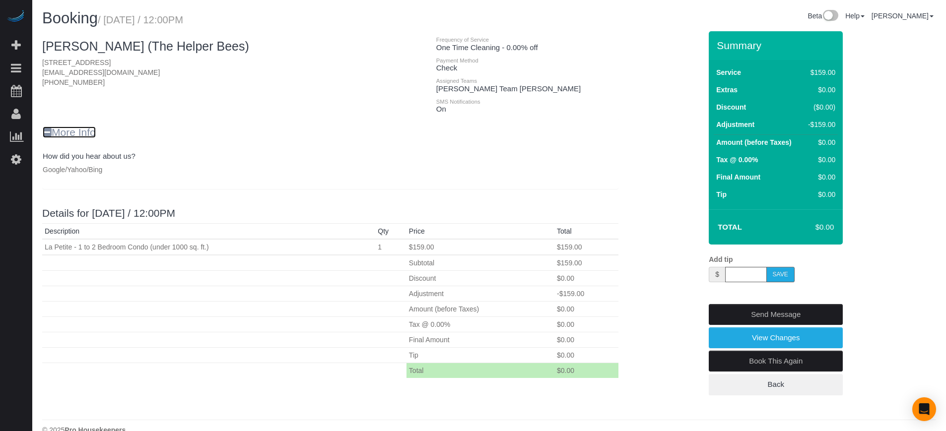
click at [47, 134] on icon at bounding box center [47, 132] width 9 height 10
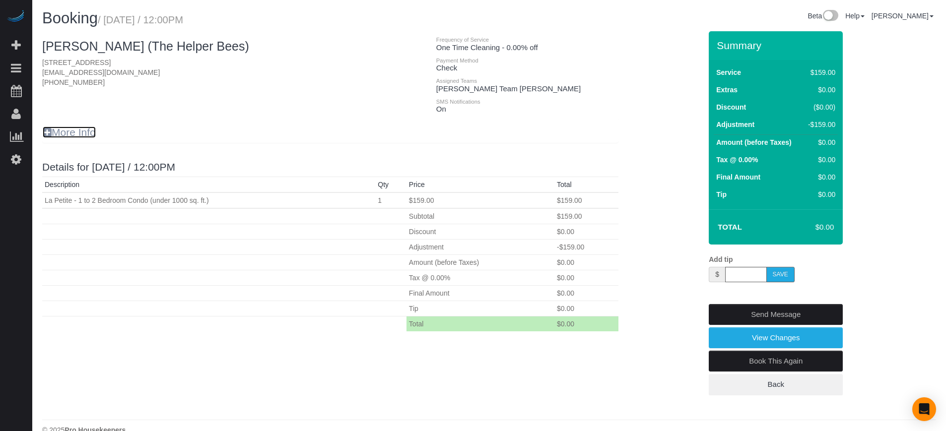
click at [47, 133] on icon at bounding box center [47, 132] width 9 height 10
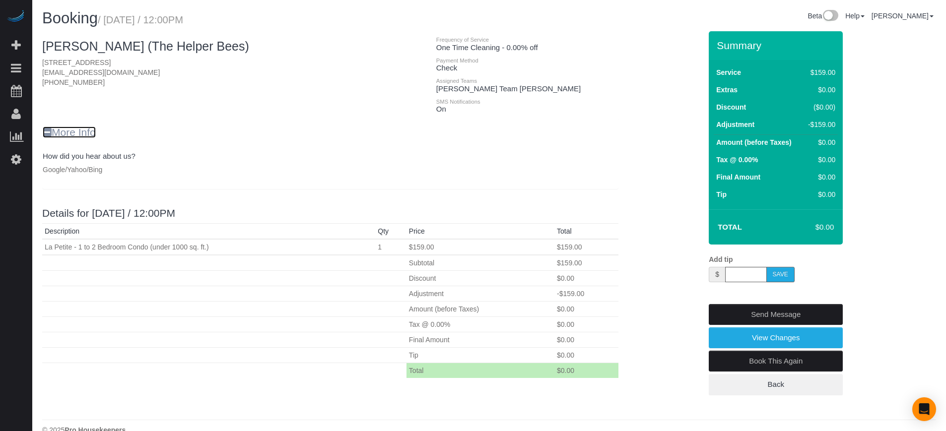
click at [46, 129] on icon at bounding box center [47, 132] width 9 height 10
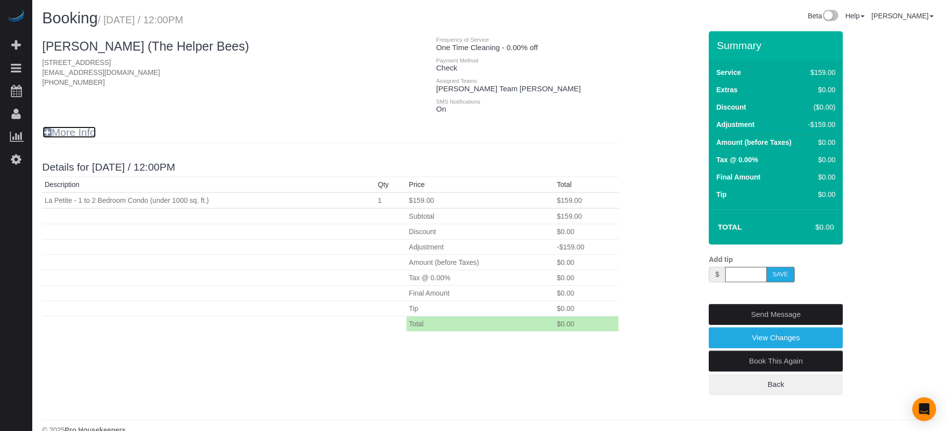
click at [47, 128] on icon at bounding box center [47, 132] width 9 height 10
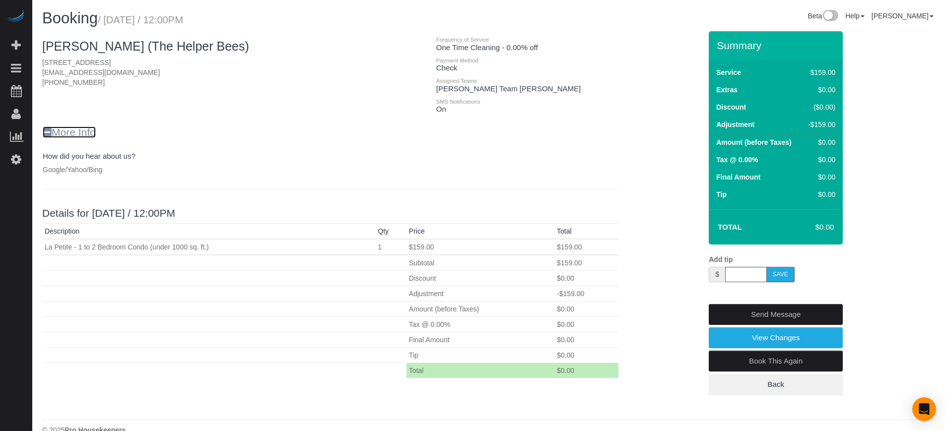
click at [47, 131] on icon at bounding box center [47, 132] width 9 height 10
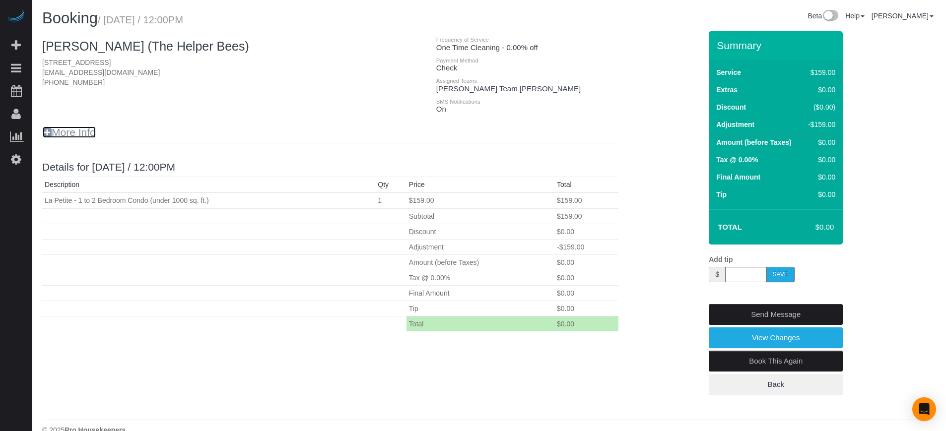
click at [47, 133] on icon at bounding box center [47, 132] width 9 height 10
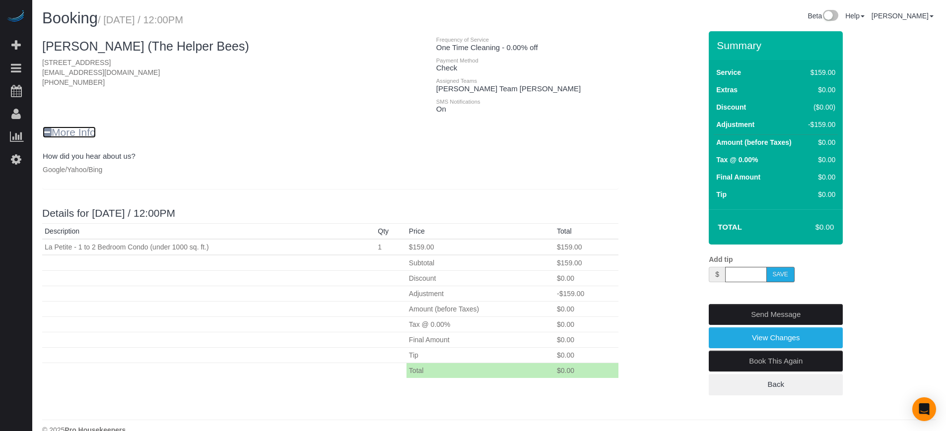
click at [47, 133] on icon at bounding box center [47, 132] width 9 height 10
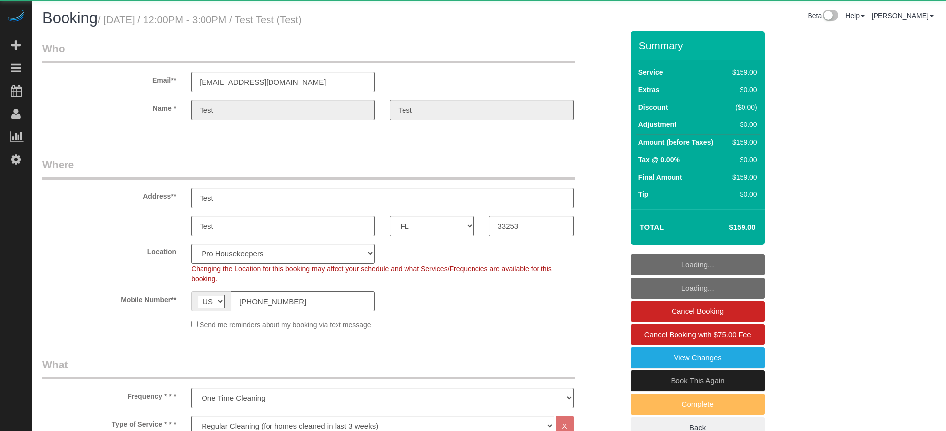
select select "FL"
select select "4"
select select "number:9"
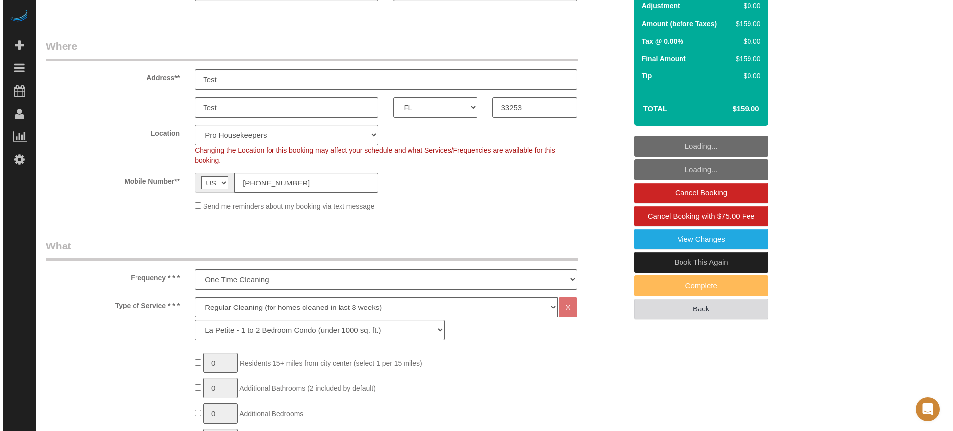
scroll to position [124, 0]
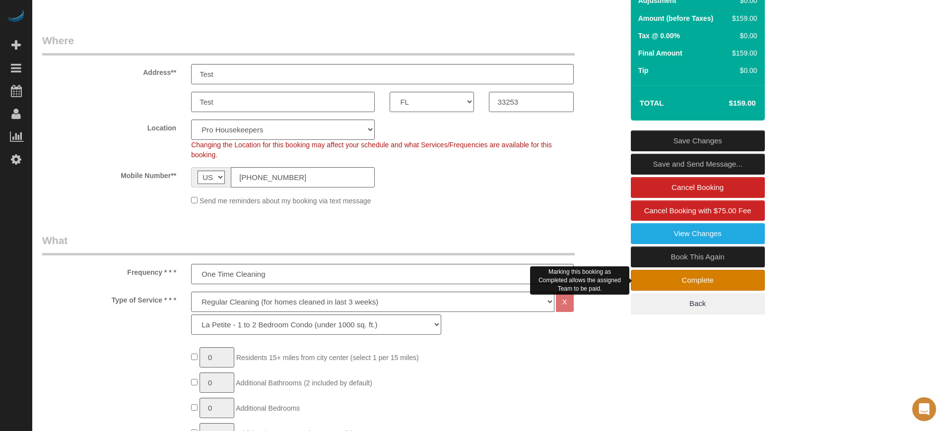
click at [690, 282] on link "Complete" at bounding box center [698, 280] width 134 height 21
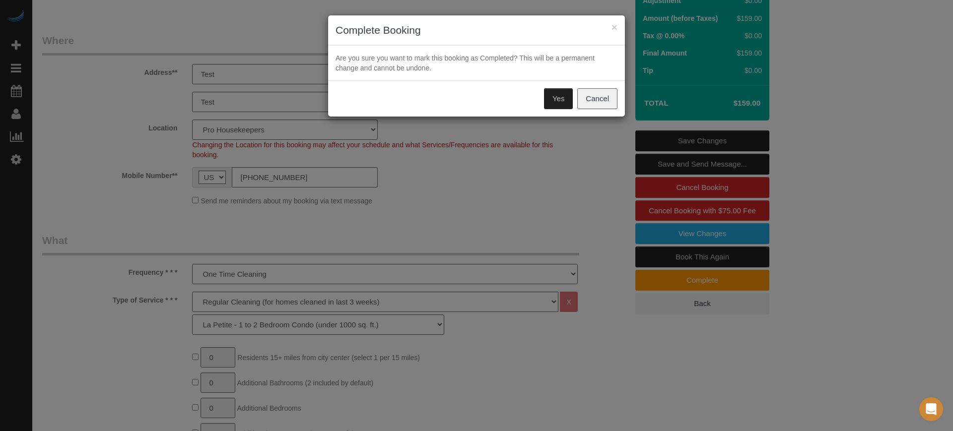
click at [559, 100] on button "Yes" at bounding box center [558, 98] width 29 height 21
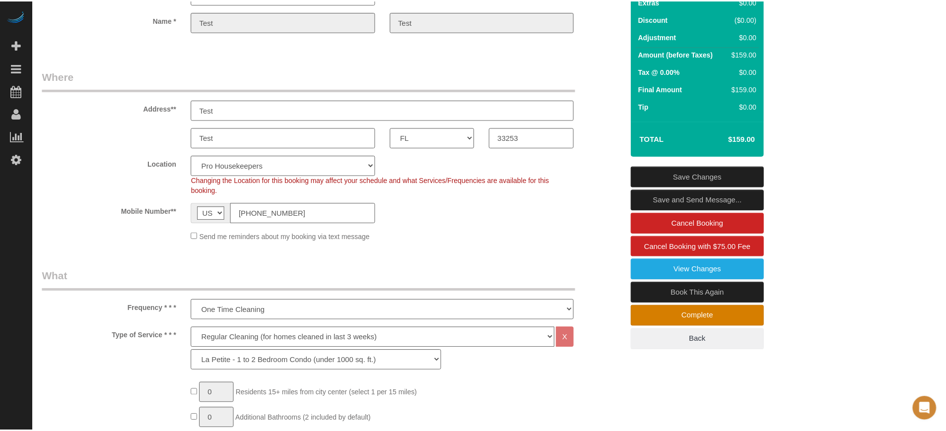
scroll to position [160, 0]
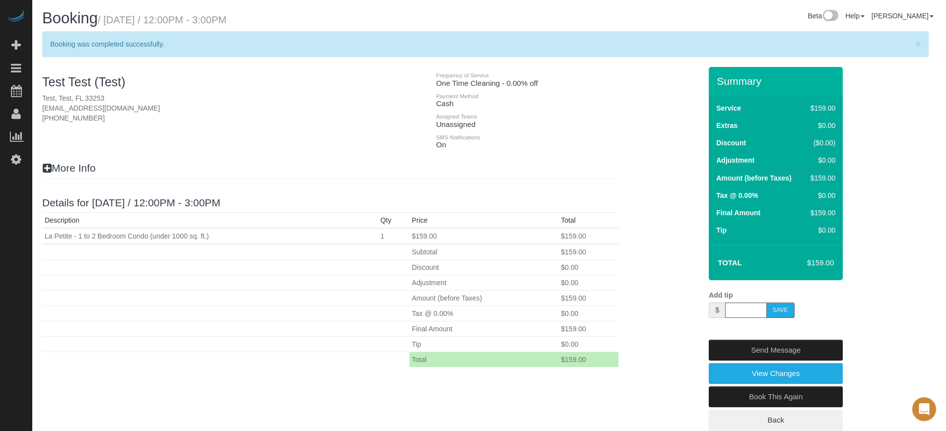
drag, startPoint x: 270, startPoint y: 18, endPoint x: 176, endPoint y: 23, distance: 93.9
click at [176, 23] on h1 "Booking / May 02, 2025 / 12:00PM - 3:00PM" at bounding box center [262, 18] width 440 height 17
click at [262, 23] on h1 "Booking / May 02, 2025 / 12:00PM - 3:00PM" at bounding box center [262, 18] width 440 height 17
drag, startPoint x: 265, startPoint y: 22, endPoint x: 179, endPoint y: 21, distance: 85.4
click at [179, 21] on h1 "Booking / May 02, 2025 / 12:00PM - 3:00PM" at bounding box center [262, 18] width 440 height 17
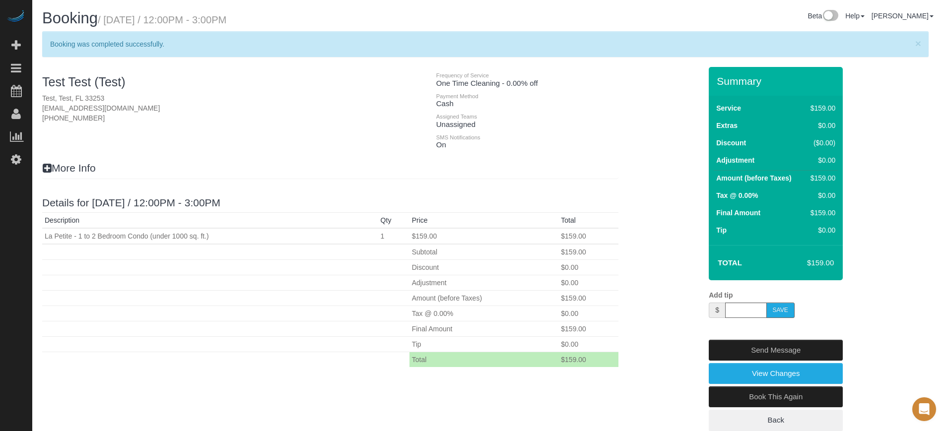
click at [179, 21] on small "/ May 02, 2025 / 12:00PM - 3:00PM" at bounding box center [162, 19] width 129 height 11
drag, startPoint x: 178, startPoint y: 20, endPoint x: 272, endPoint y: 22, distance: 93.8
click at [272, 22] on h1 "Booking / May 02, 2025 / 12:00PM - 3:00PM" at bounding box center [262, 18] width 440 height 17
click at [269, 21] on h1 "Booking / May 02, 2025 / 12:00PM - 3:00PM" at bounding box center [262, 18] width 440 height 17
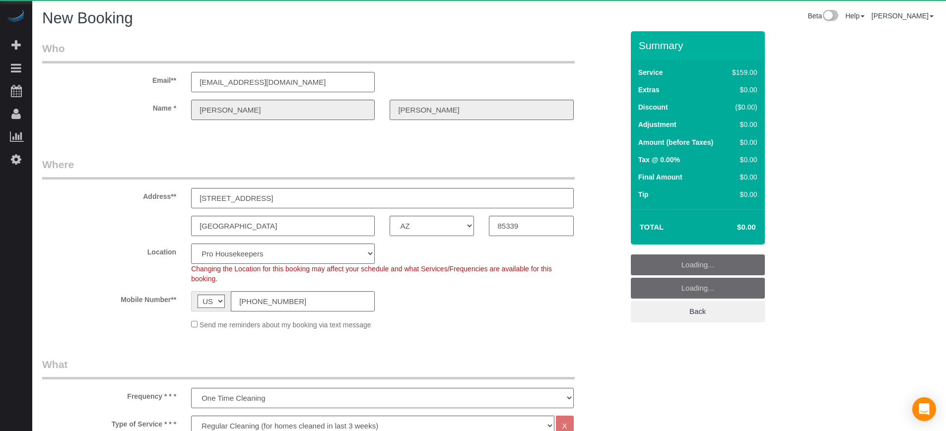
select select "AZ"
select select "4"
select select "number:9"
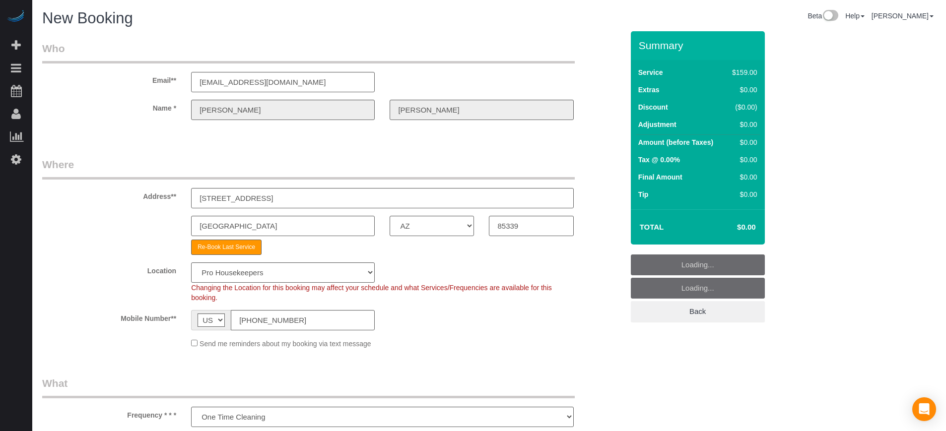
select select "object:1292"
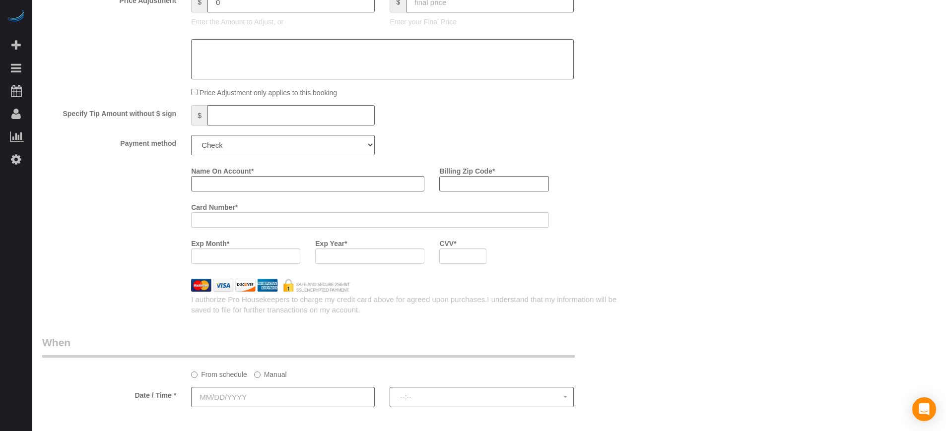
scroll to position [1241, 0]
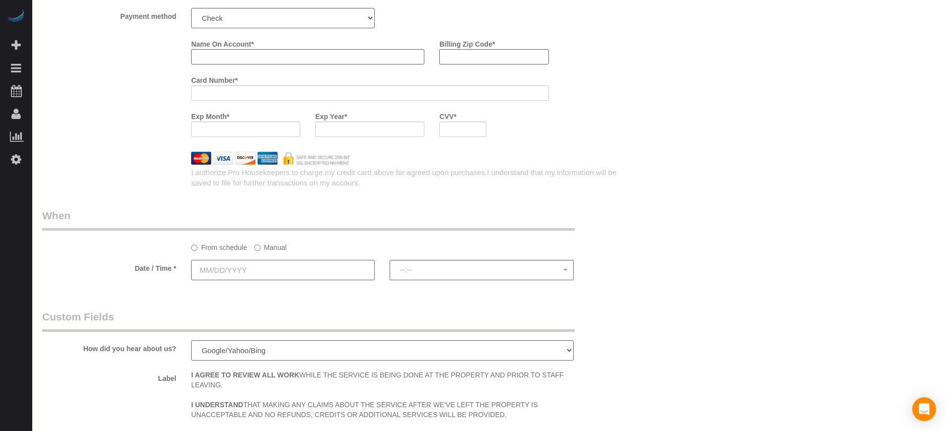
click at [279, 262] on input "text" at bounding box center [283, 270] width 184 height 20
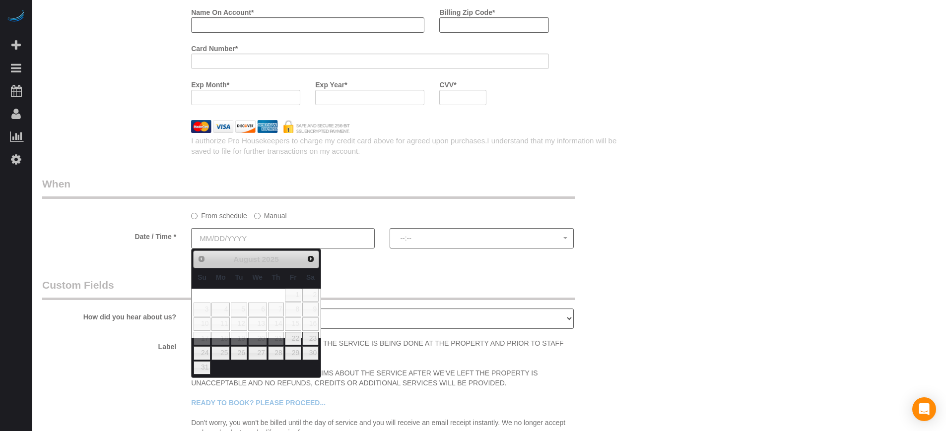
scroll to position [1303, 0]
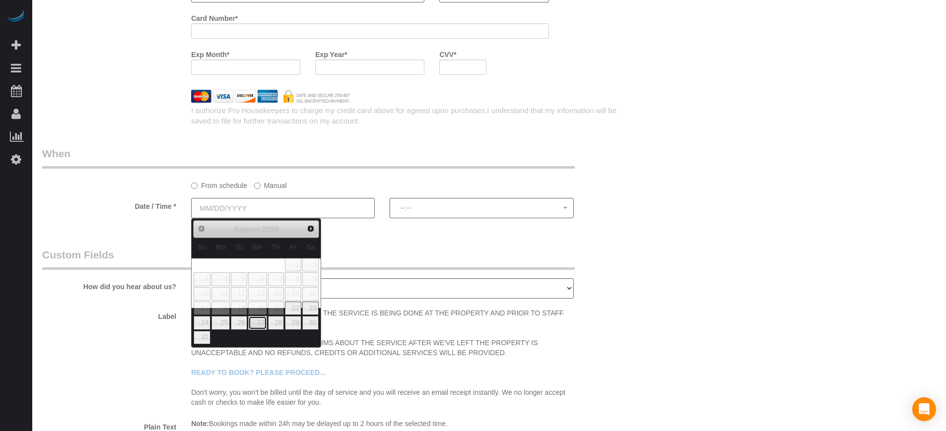
click at [263, 327] on link "27" at bounding box center [257, 322] width 19 height 13
type input "08/27/2025"
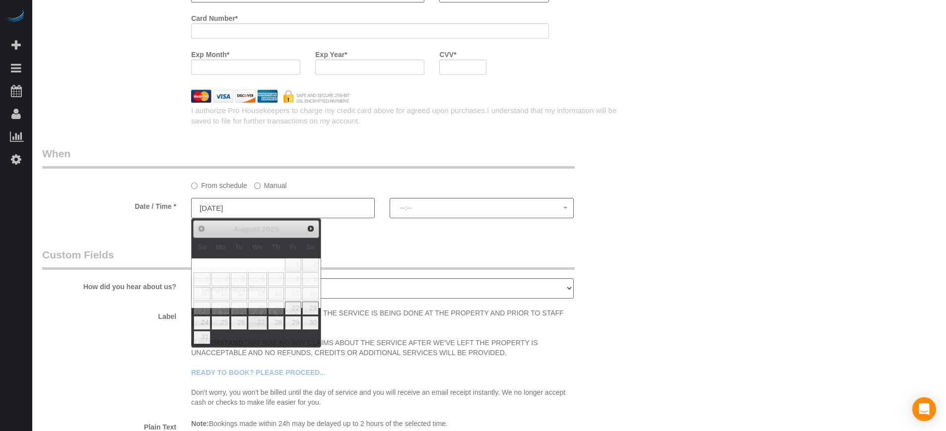
select select "spot1"
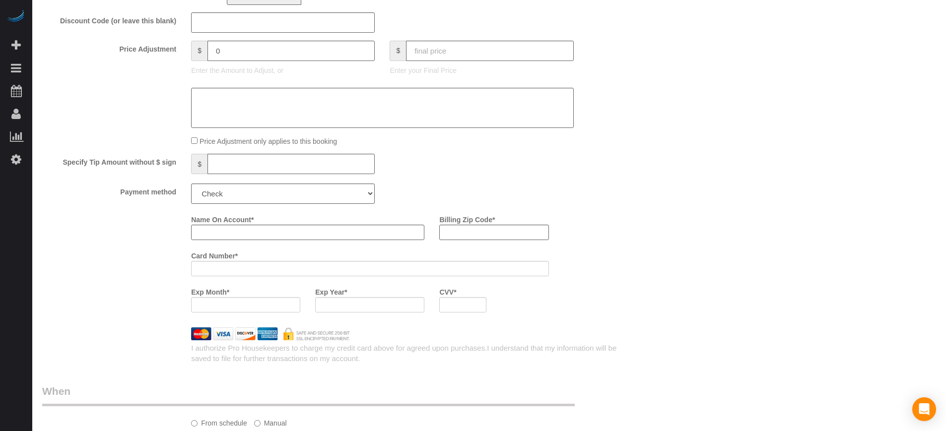
scroll to position [1117, 0]
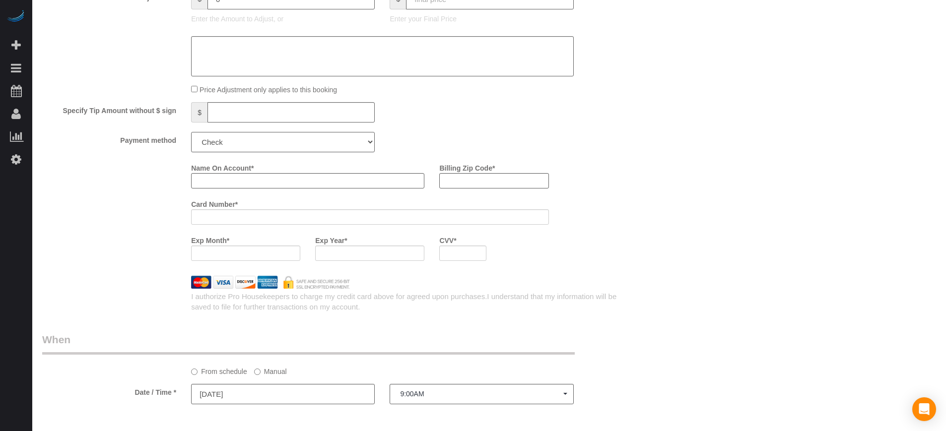
click at [212, 144] on select "Add Credit Card Cash Check Paypal" at bounding box center [283, 142] width 184 height 20
select select "string:check"
click at [191, 132] on select "Add Credit Card Cash Check Paypal" at bounding box center [283, 142] width 184 height 20
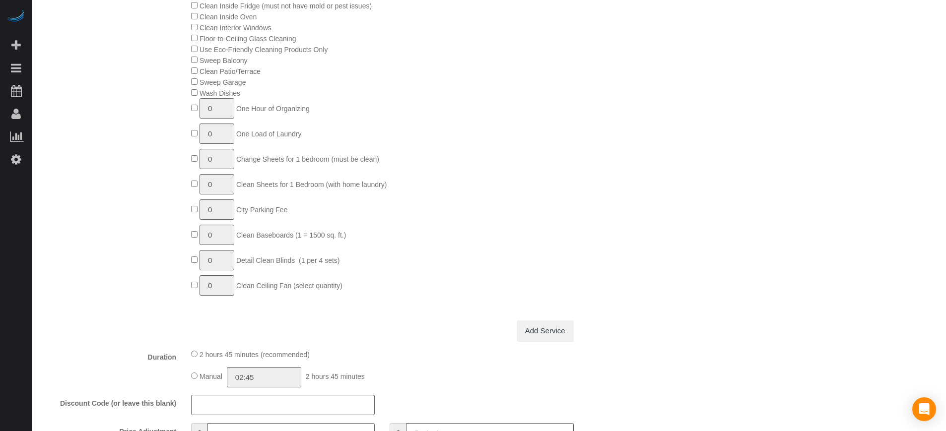
scroll to position [993, 0]
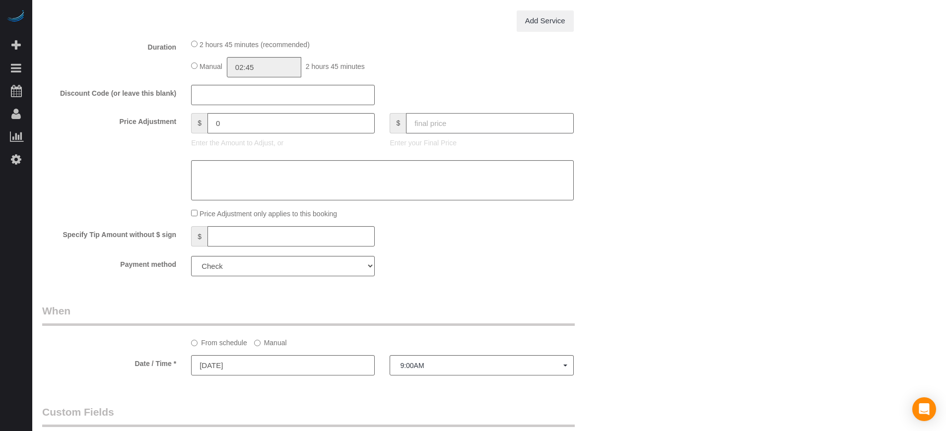
click at [458, 127] on input "text" at bounding box center [489, 123] width 167 height 20
type input "0"
click at [634, 176] on div "Who Email** shihantr@gmail.com Name * Timothy Raynor Where Address** 12235 N. A…" at bounding box center [489, 0] width 894 height 1922
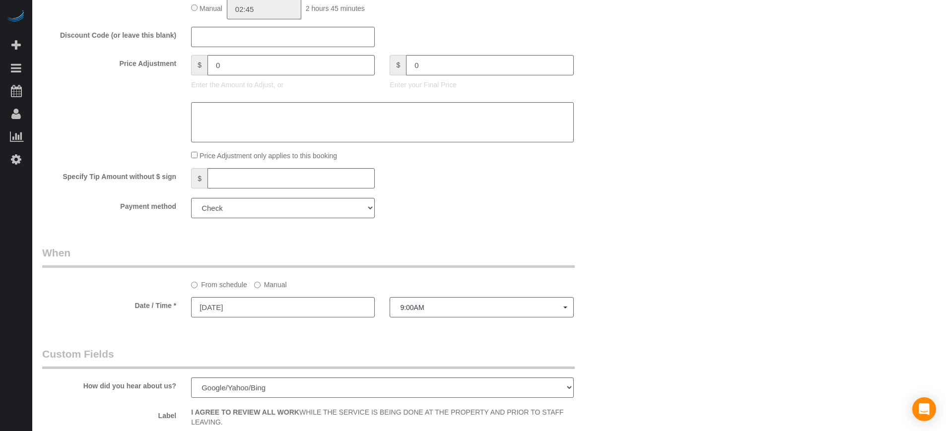
type input "-159"
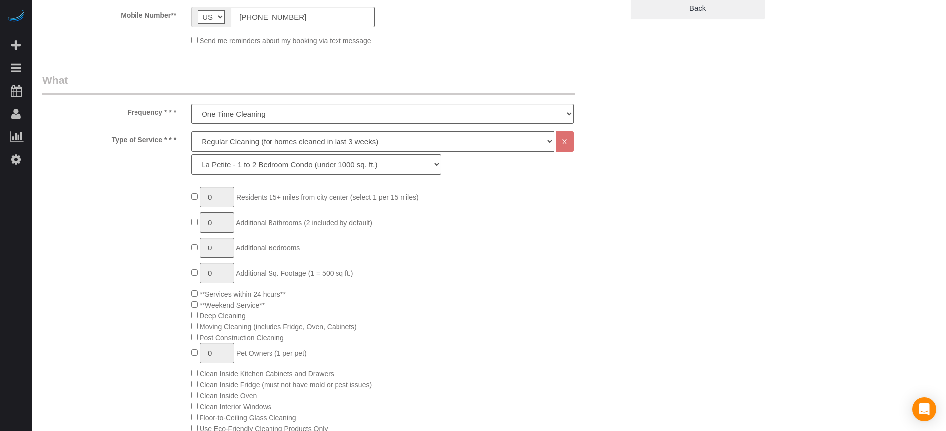
scroll to position [0, 0]
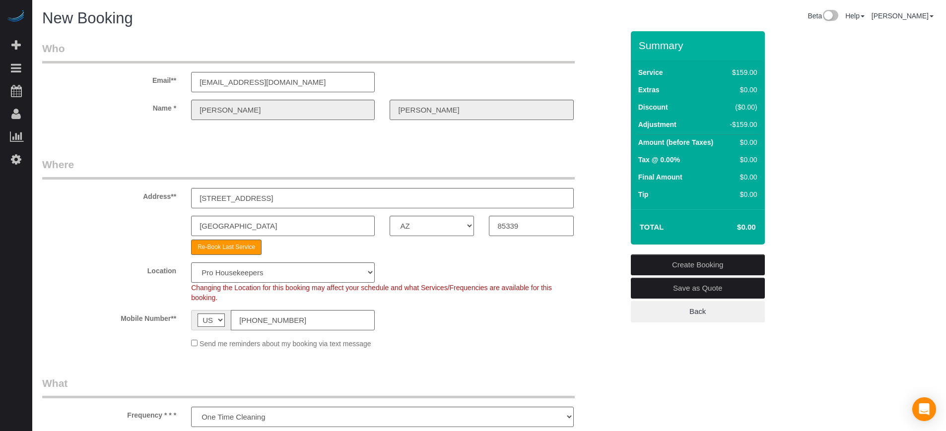
click at [695, 267] on link "Create Booking" at bounding box center [698, 265] width 134 height 21
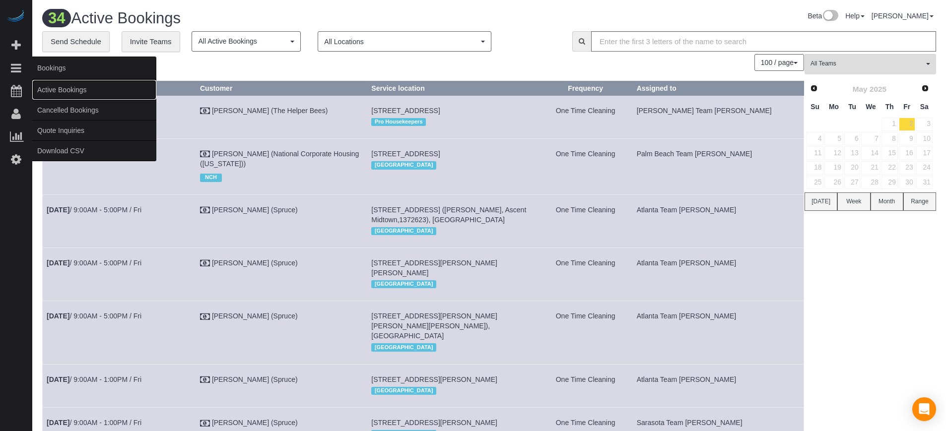
click at [57, 90] on link "Active Bookings" at bounding box center [94, 90] width 124 height 20
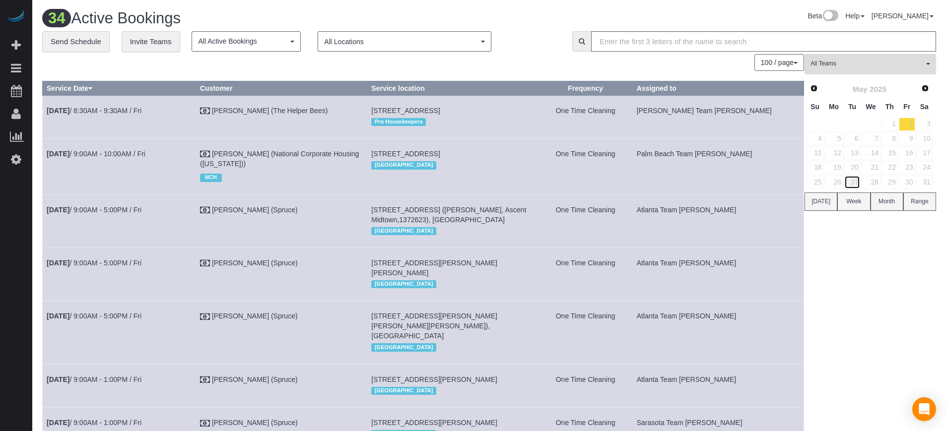
click at [860, 179] on link "27" at bounding box center [852, 182] width 16 height 13
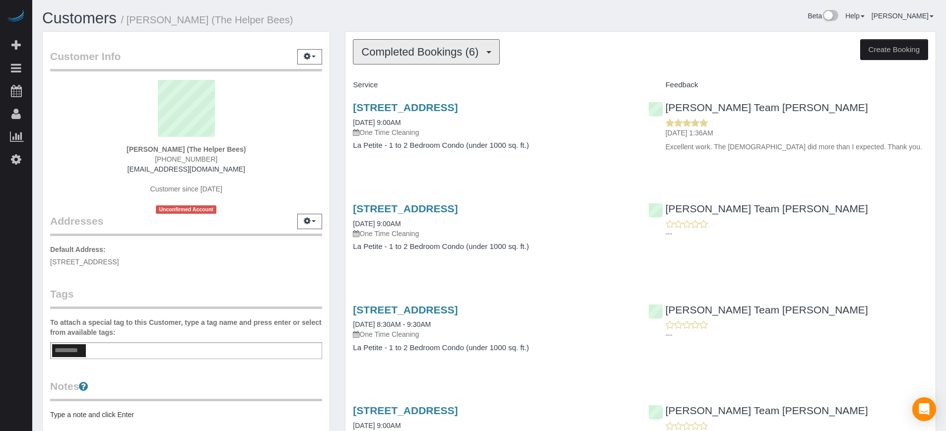
click at [410, 54] on span "Completed Bookings (6)" at bounding box center [422, 52] width 122 height 12
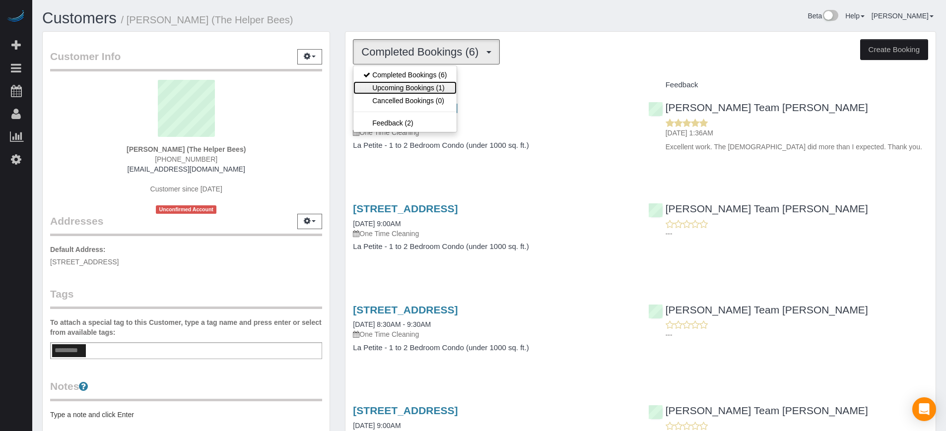
click at [416, 84] on link "Upcoming Bookings (1)" at bounding box center [404, 87] width 103 height 13
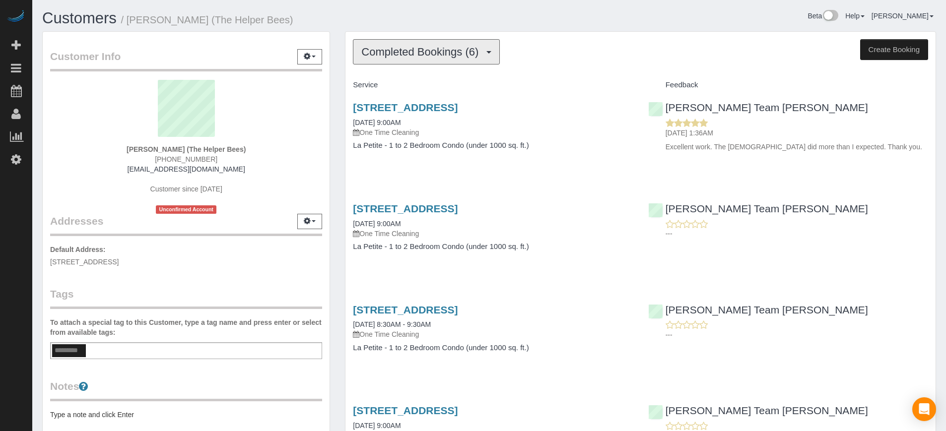
click at [439, 58] on span "Completed Bookings (6)" at bounding box center [422, 52] width 122 height 12
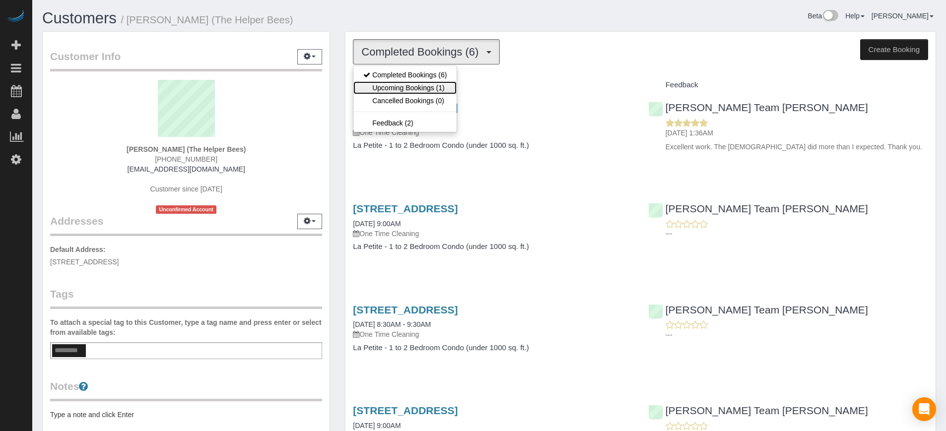
click at [433, 91] on link "Upcoming Bookings (1)" at bounding box center [404, 87] width 103 height 13
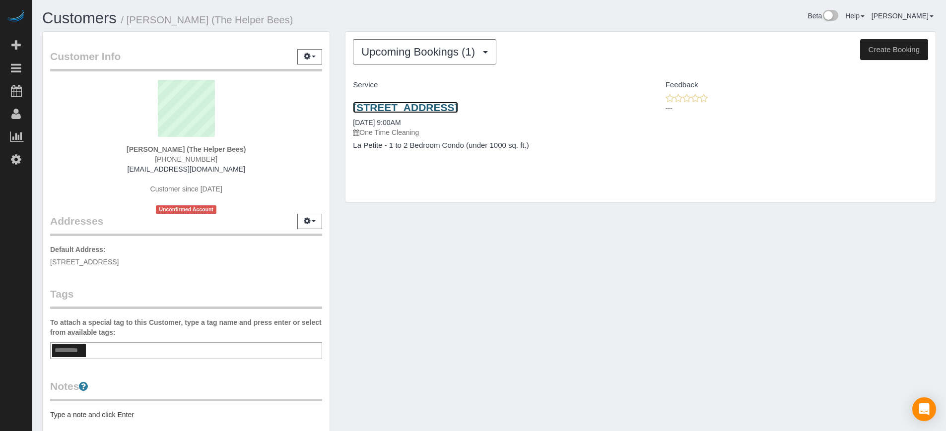
click at [417, 108] on link "[STREET_ADDRESS]" at bounding box center [405, 107] width 105 height 11
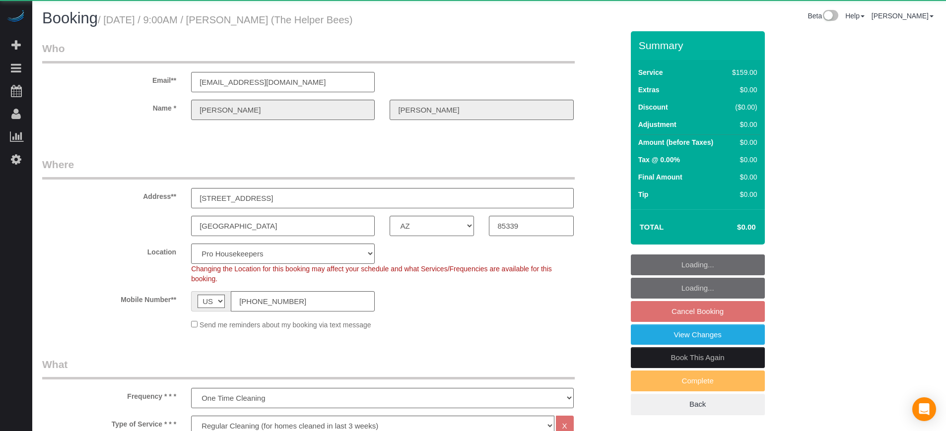
select select "AZ"
select select "4"
select select "spot1"
select select "number:9"
select select "object:1223"
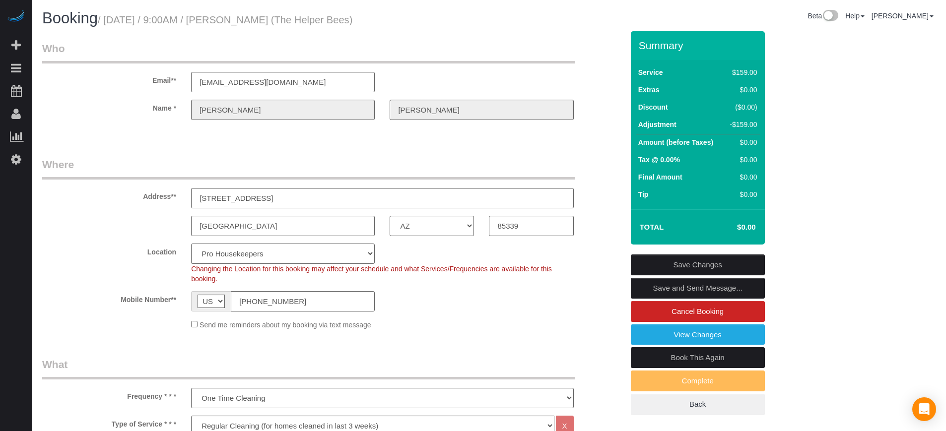
click at [821, 137] on div "Summary Service $159.00 Extras $0.00 Discount ($0.00) Adjustment -$159.00 Amoun…" at bounding box center [734, 233] width 223 height 404
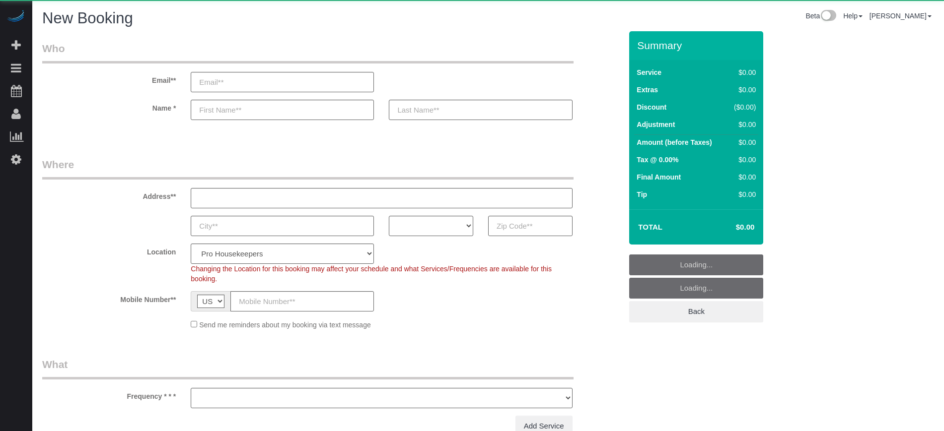
select select "number:9"
select select "object:1206"
select select "4"
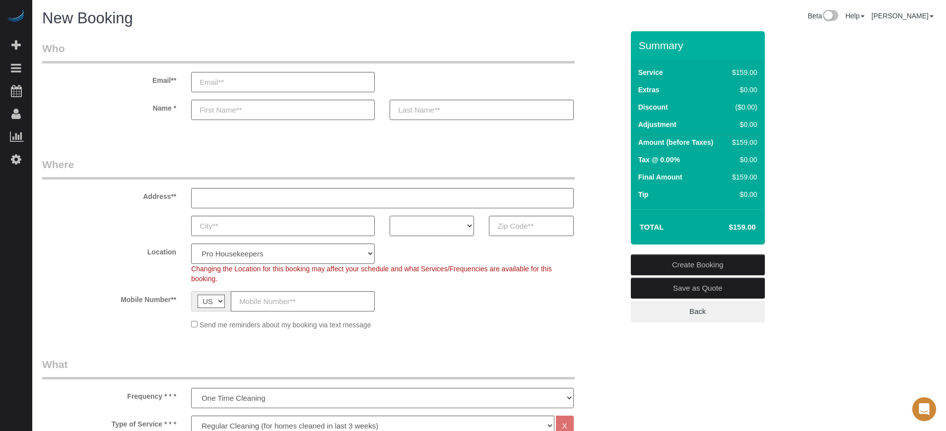
click at [448, 230] on select "AK AL AR AZ CA CO CT DC DE [GEOGRAPHIC_DATA] [GEOGRAPHIC_DATA] HI IA ID IL IN K…" at bounding box center [432, 226] width 84 height 20
select select "FL"
click at [390, 216] on select "AK AL AR AZ CA CO CT DC DE [GEOGRAPHIC_DATA] [GEOGRAPHIC_DATA] HI IA ID IL IN K…" at bounding box center [432, 226] width 84 height 20
drag, startPoint x: 341, startPoint y: 254, endPoint x: 338, endPoint y: 250, distance: 5.3
click at [341, 254] on select "Pro Housekeepers [GEOGRAPHIC_DATA] [GEOGRAPHIC_DATA] [GEOGRAPHIC_DATA] [GEOGRAP…" at bounding box center [283, 254] width 184 height 20
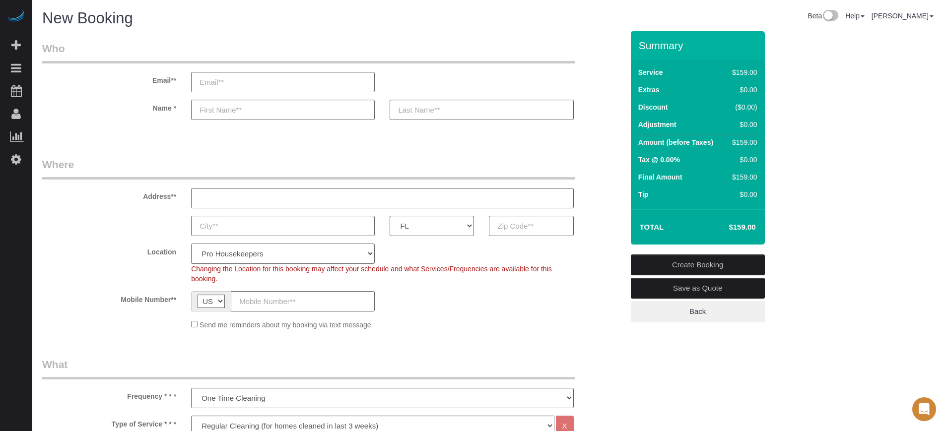
select select "20"
click at [191, 244] on select "Pro Housekeepers [GEOGRAPHIC_DATA] [GEOGRAPHIC_DATA] [GEOGRAPHIC_DATA] [GEOGRAP…" at bounding box center [283, 254] width 184 height 20
select select "object:1215"
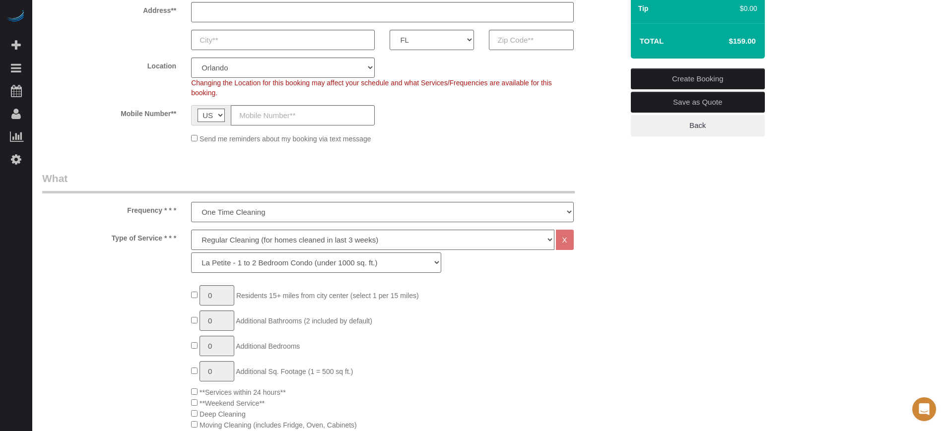
click at [243, 263] on select "La Petite - 1 to 2 Bedroom Condo (under 1000 sq. ft.) La Petite II - 2 Bedroom …" at bounding box center [316, 263] width 250 height 20
select select "89"
click at [191, 253] on select "La Petite - 1 to 2 Bedroom Condo (under 1000 sq. ft.) La Petite II - 2 Bedroom …" at bounding box center [316, 263] width 250 height 20
click at [146, 257] on div "Type of Service * * * Deep Cleaning (for homes that have not been cleaned in 3+…" at bounding box center [333, 254] width 596 height 48
click at [236, 244] on select "Deep Cleaning (for homes that have not been cleaned in 3+ weeks) Spruce Regular…" at bounding box center [372, 240] width 363 height 20
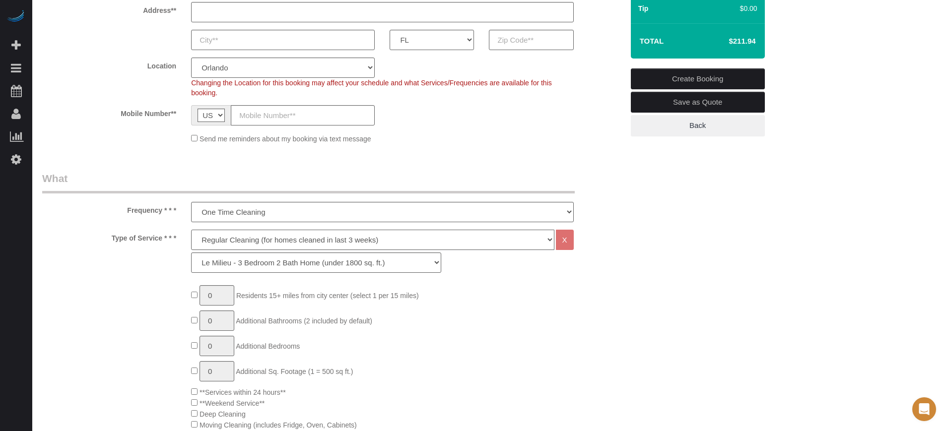
select select "5"
click at [191, 230] on select "Deep Cleaning (for homes that have not been cleaned in 3+ weeks) Spruce Regular…" at bounding box center [372, 240] width 363 height 20
drag, startPoint x: 234, startPoint y: 264, endPoint x: 236, endPoint y: 272, distance: 7.6
click at [234, 264] on select "La Petite - 1 to 2 Bedroom Condo (under 1000 sq. ft.) La Petite II - 2 Bedroom …" at bounding box center [316, 263] width 250 height 20
select select "95"
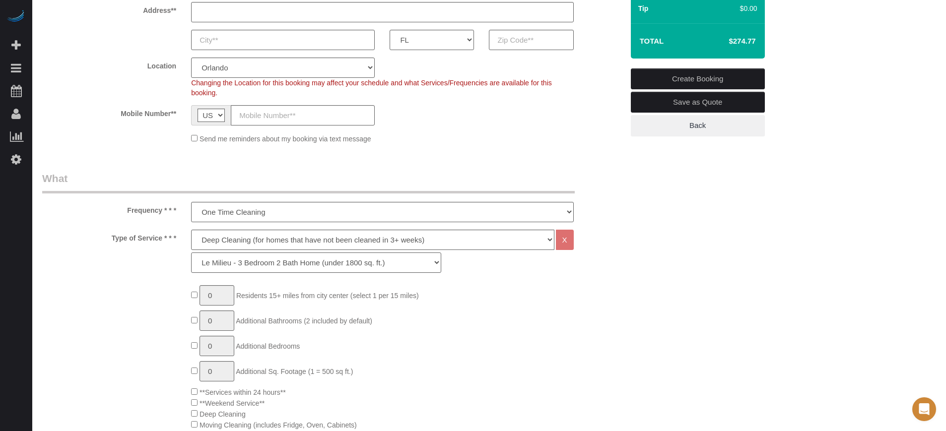
click at [191, 253] on select "La Petite - 1 to 2 Bedroom Condo (under 1000 sq. ft.) La Petite II - 2 Bedroom …" at bounding box center [316, 263] width 250 height 20
click at [269, 243] on select "Deep Cleaning (for homes that have not been cleaned in 3+ weeks) Spruce Regular…" at bounding box center [372, 240] width 363 height 20
select select "4"
click at [191, 230] on select "Deep Cleaning (for homes that have not been cleaned in 3+ weeks) Spruce Regular…" at bounding box center [372, 240] width 363 height 20
click at [230, 270] on select "La Petite - 1 to 2 Bedroom Condo (under 1000 sq. ft.) La Petite II - 2 Bedroom …" at bounding box center [316, 263] width 250 height 20
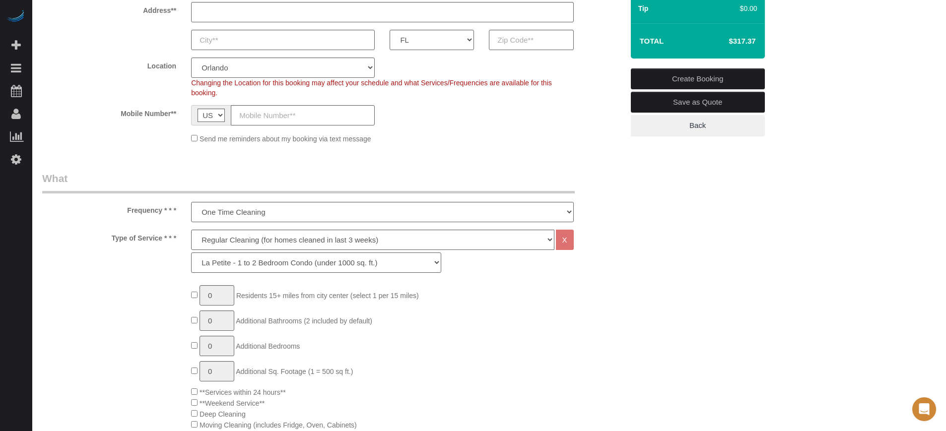
select select "89"
click at [191, 253] on select "La Petite - 1 to 2 Bedroom Condo (under 1000 sq. ft.) La Petite II - 2 Bedroom …" at bounding box center [316, 263] width 250 height 20
click at [238, 216] on select "One Time Cleaning Weekly Cleaning (20%) - 20.00% (0% for the First Booking) Eve…" at bounding box center [382, 212] width 382 height 20
select select "object:1218"
click at [191, 202] on select "One Time Cleaning Weekly Cleaning (20%) - 20.00% (0% for the First Booking) Eve…" at bounding box center [382, 212] width 382 height 20
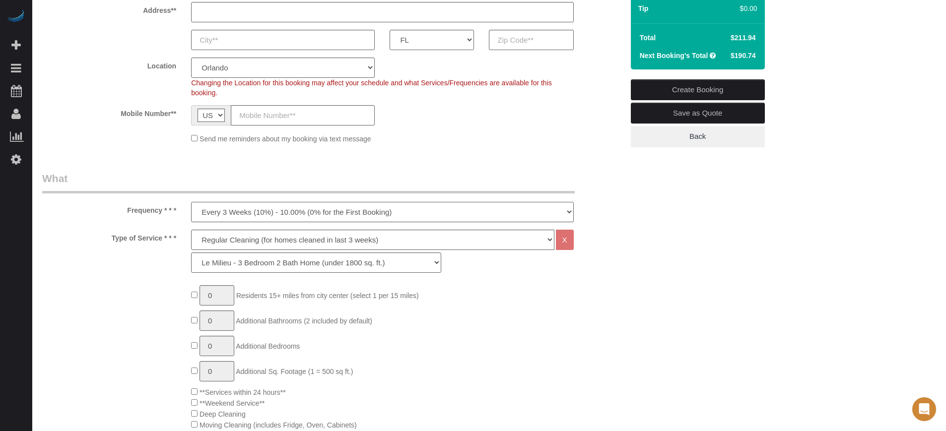
scroll to position [62, 0]
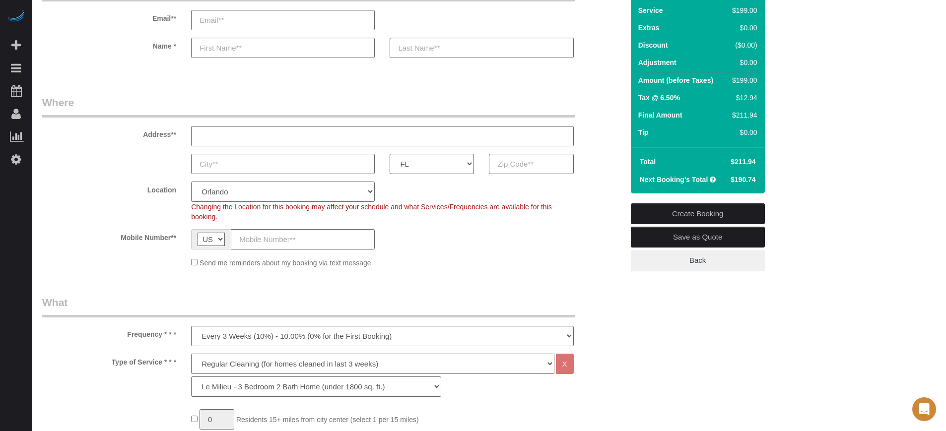
click at [619, 157] on div "AK AL AR AZ CA CO CT DC DE [GEOGRAPHIC_DATA] [GEOGRAPHIC_DATA] HI IA ID IL IN K…" at bounding box center [333, 164] width 596 height 20
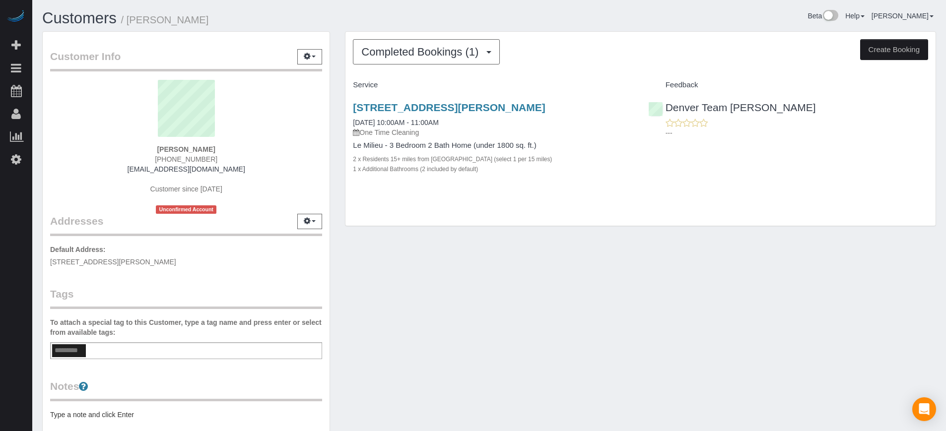
click at [507, 275] on div "Customer Info Edit Contact Info Send Message Email Preferences Special Sales Ta…" at bounding box center [489, 281] width 909 height 500
click at [438, 109] on link "8400 S Saulsbury St, Littleton, CO 80128" at bounding box center [449, 107] width 192 height 11
click at [359, 230] on div "Completed Bookings (1) Completed Bookings (1) Upcoming Bookings (0) Cancelled B…" at bounding box center [641, 134] width 606 height 206
drag, startPoint x: 926, startPoint y: 227, endPoint x: 918, endPoint y: 227, distance: 7.9
click at [926, 227] on div "Completed Bookings (1) Completed Bookings (1) Upcoming Bookings (0) Cancelled B…" at bounding box center [641, 134] width 606 height 206
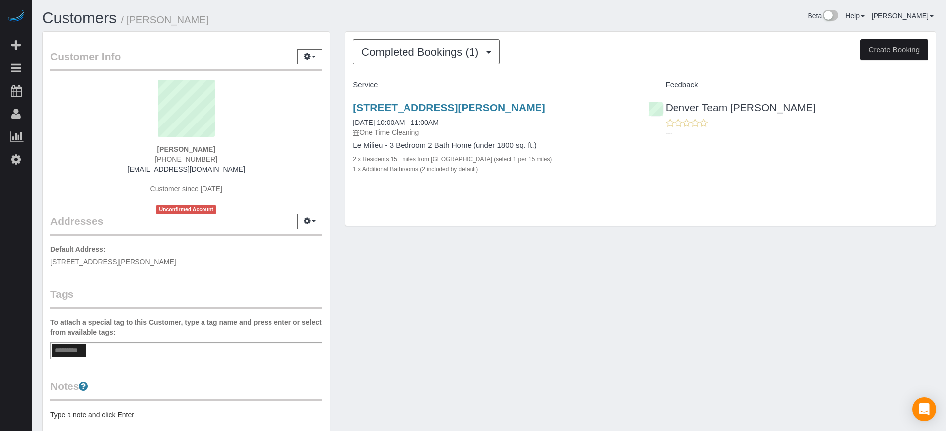
click at [345, 108] on div "Completed Bookings (1) Completed Bookings (1) Upcoming Bookings (0) Cancelled B…" at bounding box center [640, 129] width 591 height 196
drag, startPoint x: 208, startPoint y: 159, endPoint x: 159, endPoint y: 155, distance: 49.3
click at [159, 155] on div "Anthony Wintermyers (717) 659-2050 info@wintermyers.com Customer since 2025 Unc…" at bounding box center [186, 147] width 272 height 134
copy span "(717) 659-2050"
click at [937, 237] on div "Customer Info Edit Contact Info Send Message Email Preferences Special Sales Ta…" at bounding box center [489, 281] width 909 height 500
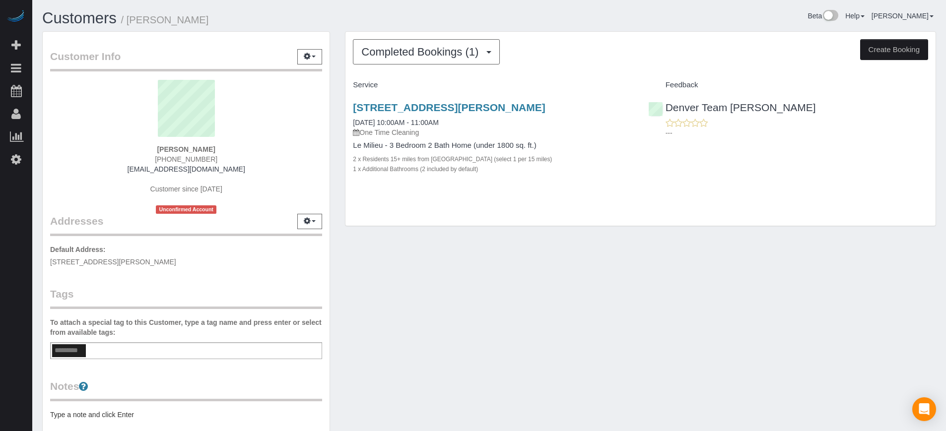
click at [340, 111] on div "Completed Bookings (1) Completed Bookings (1) Upcoming Bookings (0) Cancelled B…" at bounding box center [641, 134] width 606 height 206
drag, startPoint x: 347, startPoint y: 104, endPoint x: 520, endPoint y: 168, distance: 184.7
click at [520, 168] on div "8400 S Saulsbury St, Littleton, CO 80128 08/18/2025 10:00AM - 11:00AM One Time …" at bounding box center [492, 143] width 295 height 100
click at [550, 246] on div "Customer Info Edit Contact Info Send Message Email Preferences Special Sales Ta…" at bounding box center [489, 281] width 909 height 500
click at [542, 235] on div "Completed Bookings (1) Completed Bookings (1) Upcoming Bookings (0) Cancelled B…" at bounding box center [641, 134] width 606 height 206
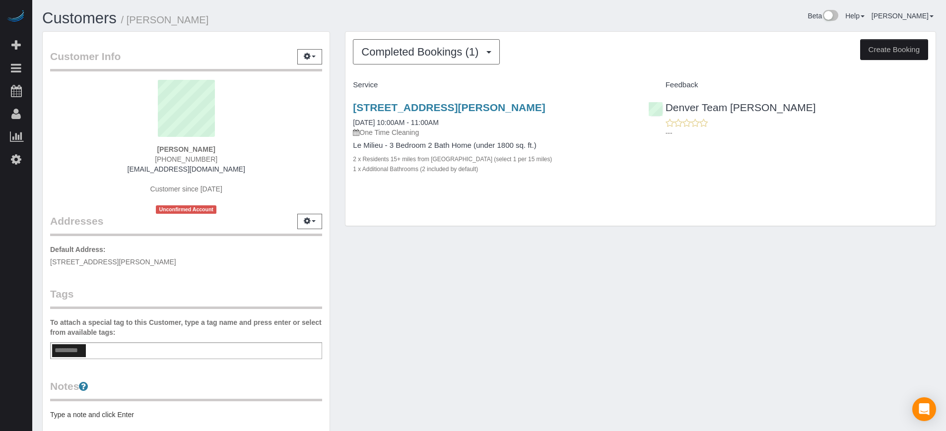
click at [696, 281] on div "Customer Info Edit Contact Info Send Message Email Preferences Special Sales Ta…" at bounding box center [489, 281] width 909 height 500
drag, startPoint x: 346, startPoint y: 105, endPoint x: 551, endPoint y: 174, distance: 216.8
click at [551, 174] on div "8400 S Saulsbury St, Littleton, CO 80128 08/18/2025 10:00AM - 11:00AM One Time …" at bounding box center [492, 143] width 295 height 100
drag, startPoint x: 228, startPoint y: 170, endPoint x: 145, endPoint y: 170, distance: 83.4
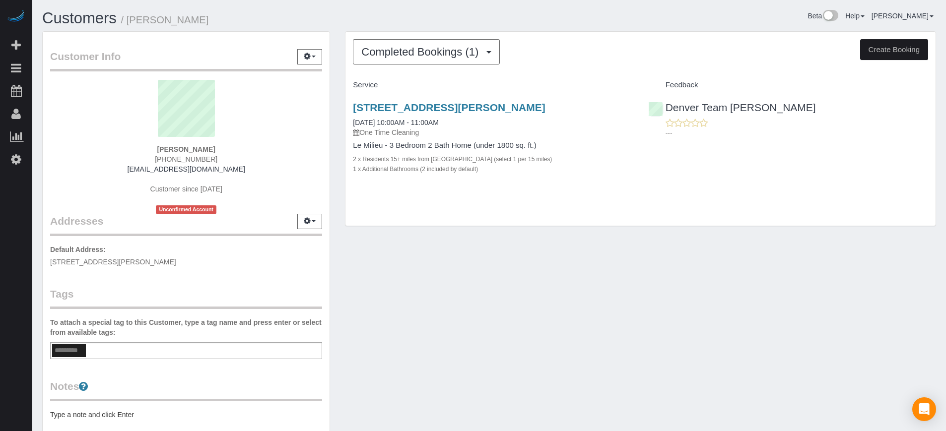
click at [145, 170] on div "Anthony Wintermyers (717) 659-2050 info@wintermyers.com Customer since 2025 Unc…" at bounding box center [186, 147] width 272 height 134
copy link "info@wintermyers.com"
click at [338, 184] on div "Completed Bookings (1) Completed Bookings (1) Upcoming Bookings (0) Cancelled B…" at bounding box center [641, 134] width 606 height 206
drag, startPoint x: 231, startPoint y: 170, endPoint x: 151, endPoint y: 168, distance: 79.9
click at [151, 168] on div "Anthony Wintermyers (717) 659-2050 info@wintermyers.com Customer since 2025 Unc…" at bounding box center [186, 147] width 272 height 134
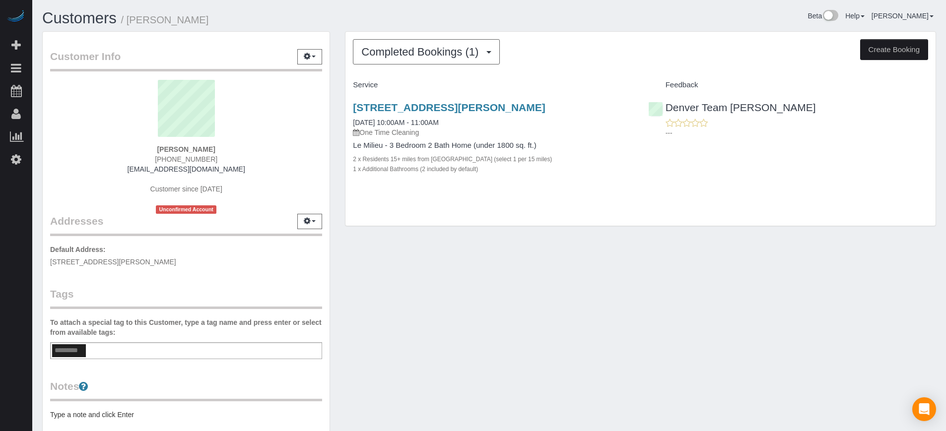
click at [923, 296] on div "Customer Info Edit Contact Info Send Message Email Preferences Special Sales Ta…" at bounding box center [489, 281] width 909 height 500
drag, startPoint x: 232, startPoint y: 167, endPoint x: 142, endPoint y: 168, distance: 90.3
click at [142, 168] on div "Anthony Wintermyers (717) 659-2050 info@wintermyers.com Customer since 2025 Unc…" at bounding box center [186, 147] width 272 height 134
copy link "info@wintermyers.com"
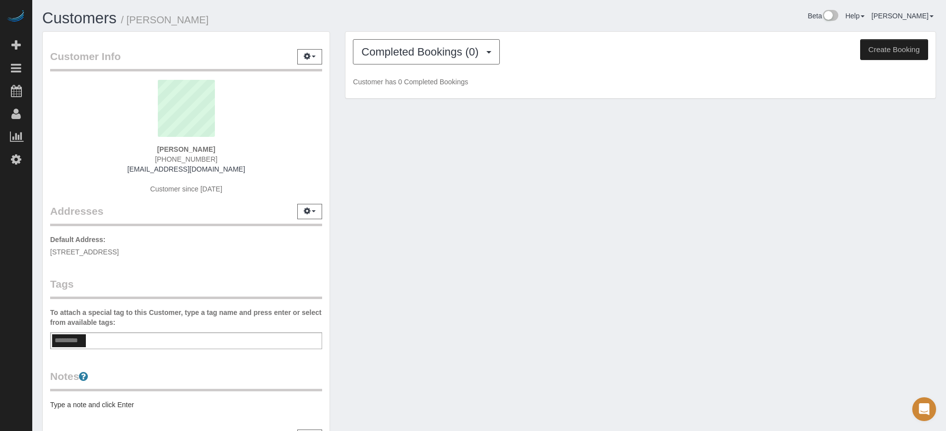
click at [194, 158] on span "[PHONE_NUMBER]" at bounding box center [186, 159] width 63 height 8
copy div "[PHONE_NUMBER]"
click at [922, 222] on div "Customer Info Edit Contact Info Send Message Email Preferences Special Sales Ta…" at bounding box center [489, 271] width 909 height 480
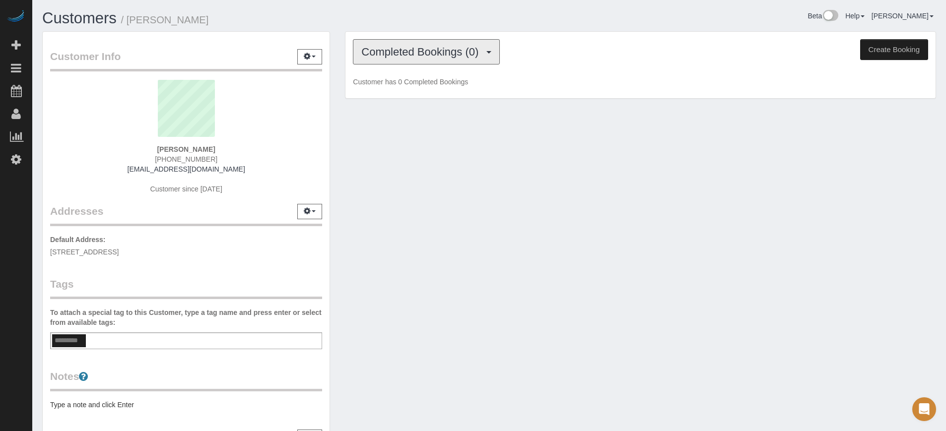
click at [407, 55] on span "Completed Bookings (0)" at bounding box center [422, 52] width 122 height 12
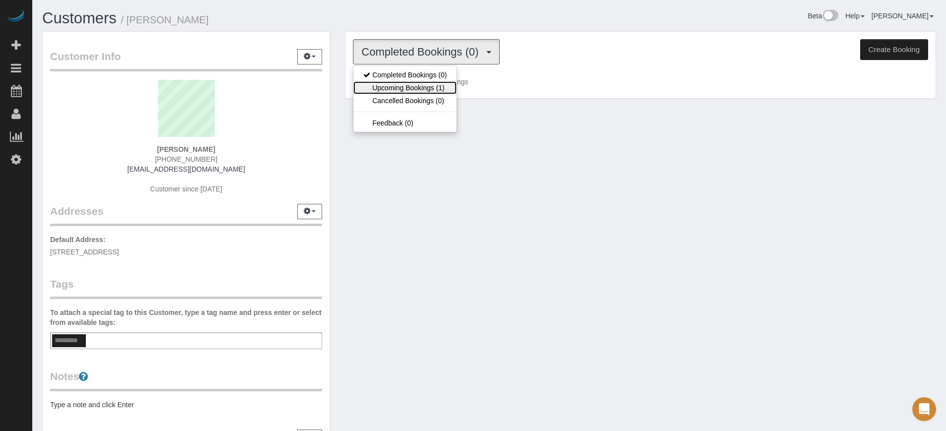
click at [411, 86] on link "Upcoming Bookings (1)" at bounding box center [404, 87] width 103 height 13
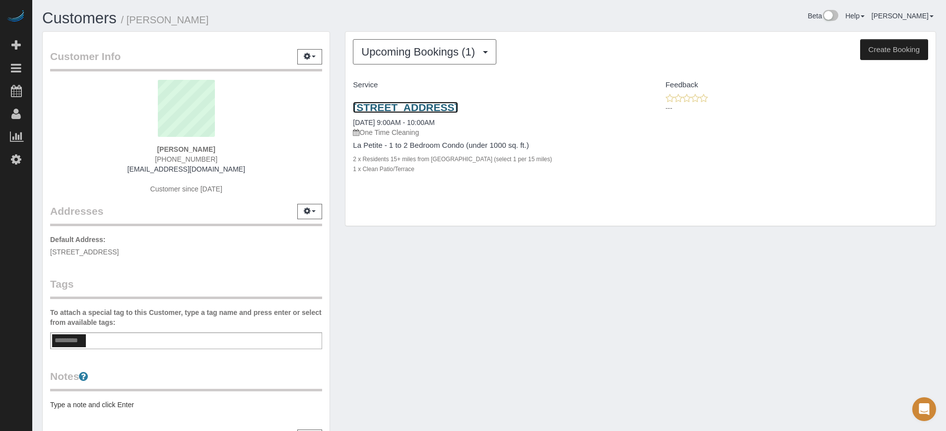
click at [400, 105] on link "13626 Greenfield Dr, Apt 402, Tampa, FL 33618" at bounding box center [405, 107] width 105 height 11
click at [335, 224] on div "Customer Info Edit Contact Info Send Message Email Preferences Special Sales Ta…" at bounding box center [186, 271] width 303 height 480
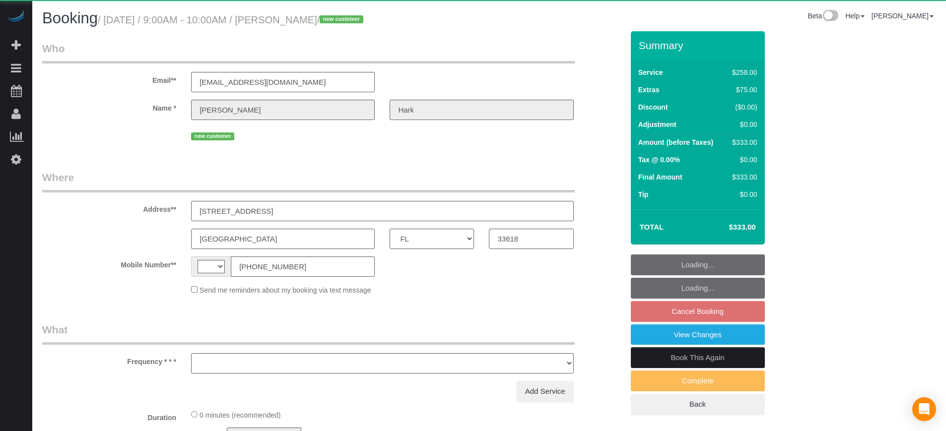
select select "FL"
select select "string:[GEOGRAPHIC_DATA]"
select select "object:591"
select select "string:fspay-8e9305d6-f9ce-4f1a-899a-7925ca6a8db7"
select select "5"
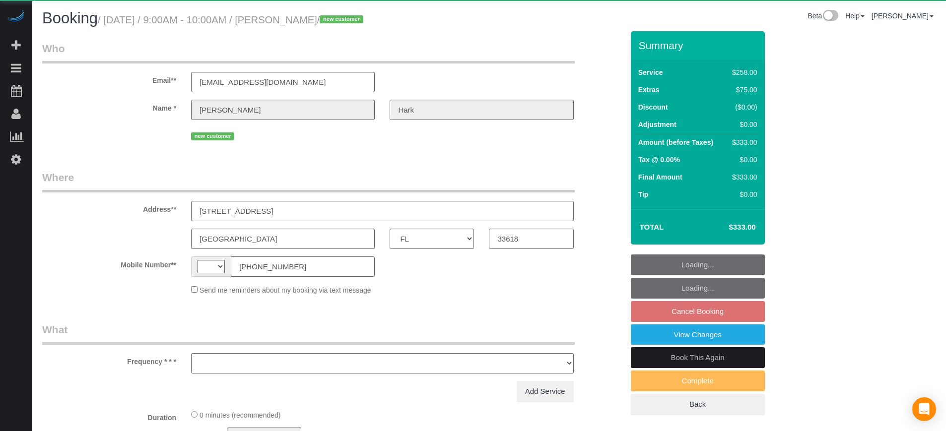
select select "number:9"
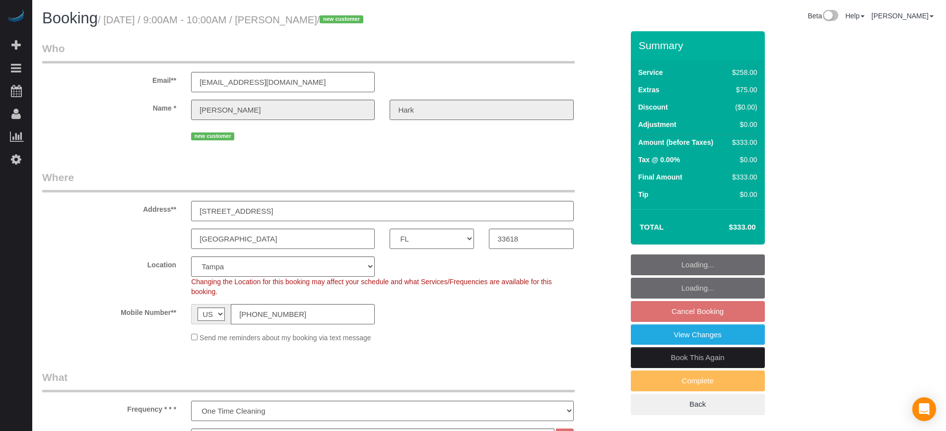
select select "object:835"
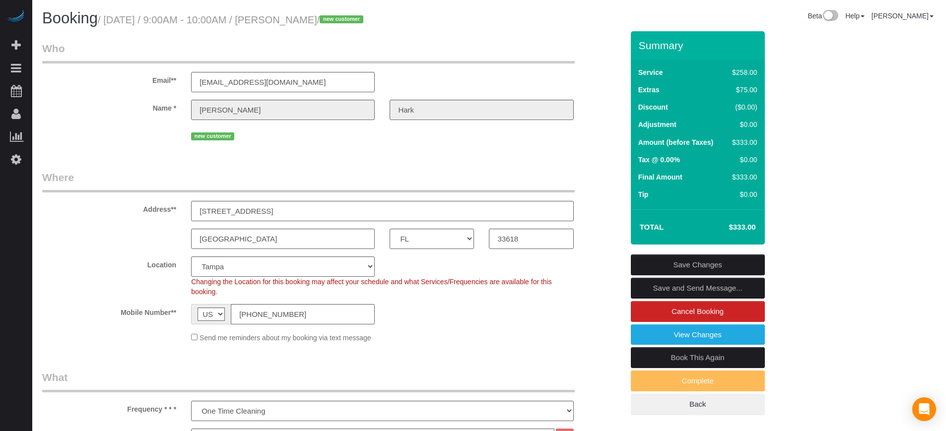
click at [842, 237] on div "Summary Service $258.00 Extras $75.00 Discount ($0.00) Adjustment $0.00 Amount …" at bounding box center [734, 233] width 223 height 404
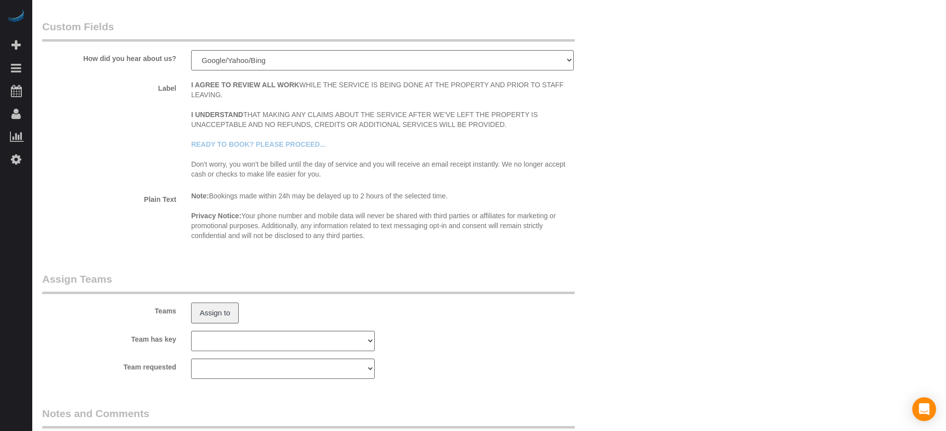
scroll to position [1669, 0]
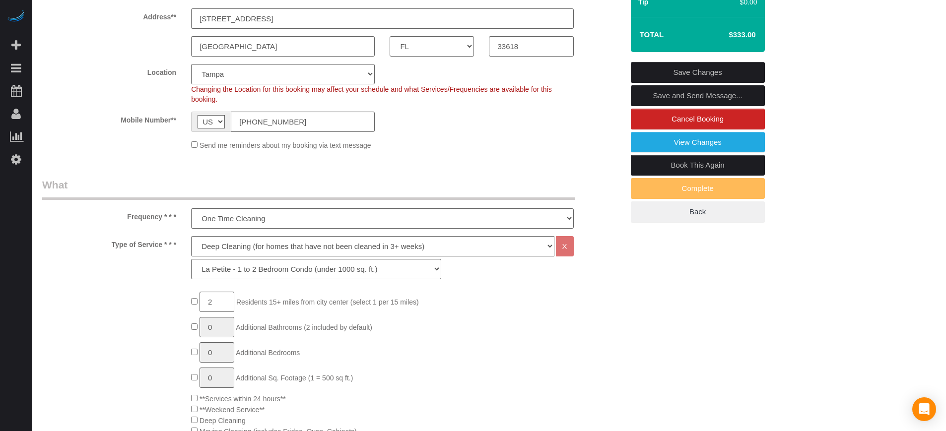
scroll to position [118, 0]
